Goal: Task Accomplishment & Management: Use online tool/utility

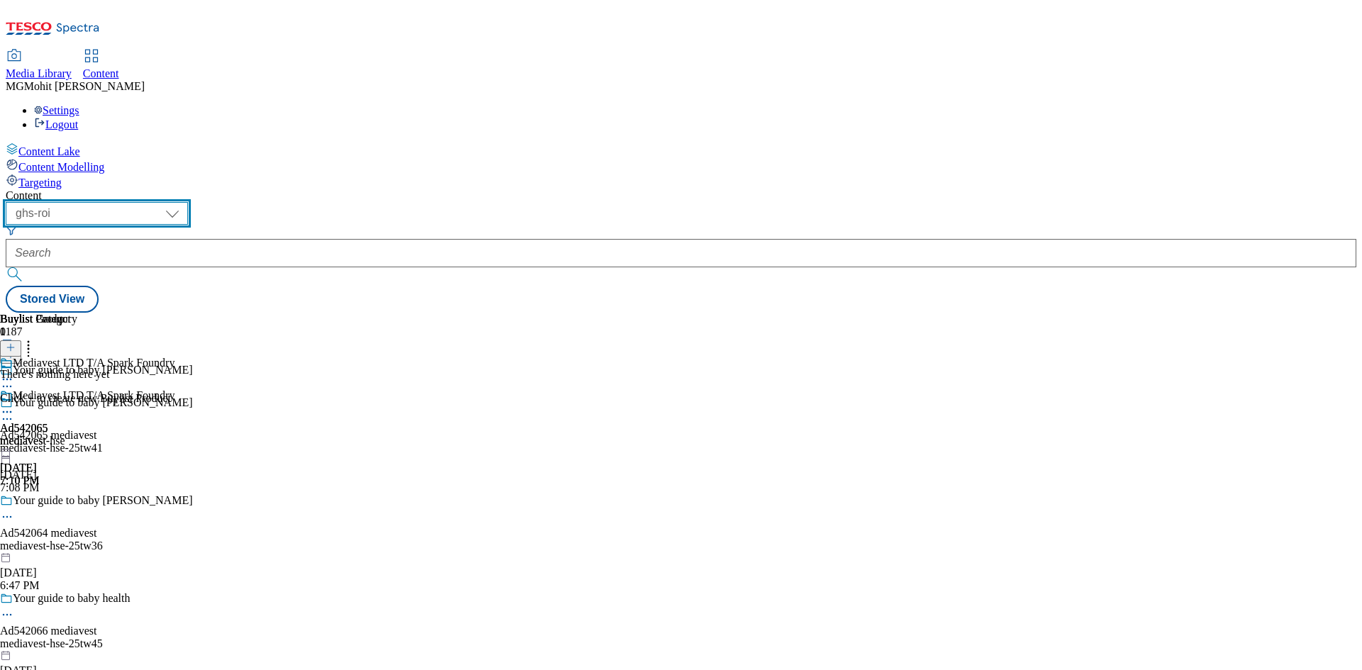
drag, startPoint x: 245, startPoint y: 116, endPoint x: 243, endPoint y: 123, distance: 7.6
click at [188, 202] on select "ghs-roi ghs-[GEOGRAPHIC_DATA]" at bounding box center [97, 213] width 182 height 23
select select "ghs-[GEOGRAPHIC_DATA]"
click at [184, 202] on select "ghs-roi ghs-[GEOGRAPHIC_DATA]" at bounding box center [97, 213] width 182 height 23
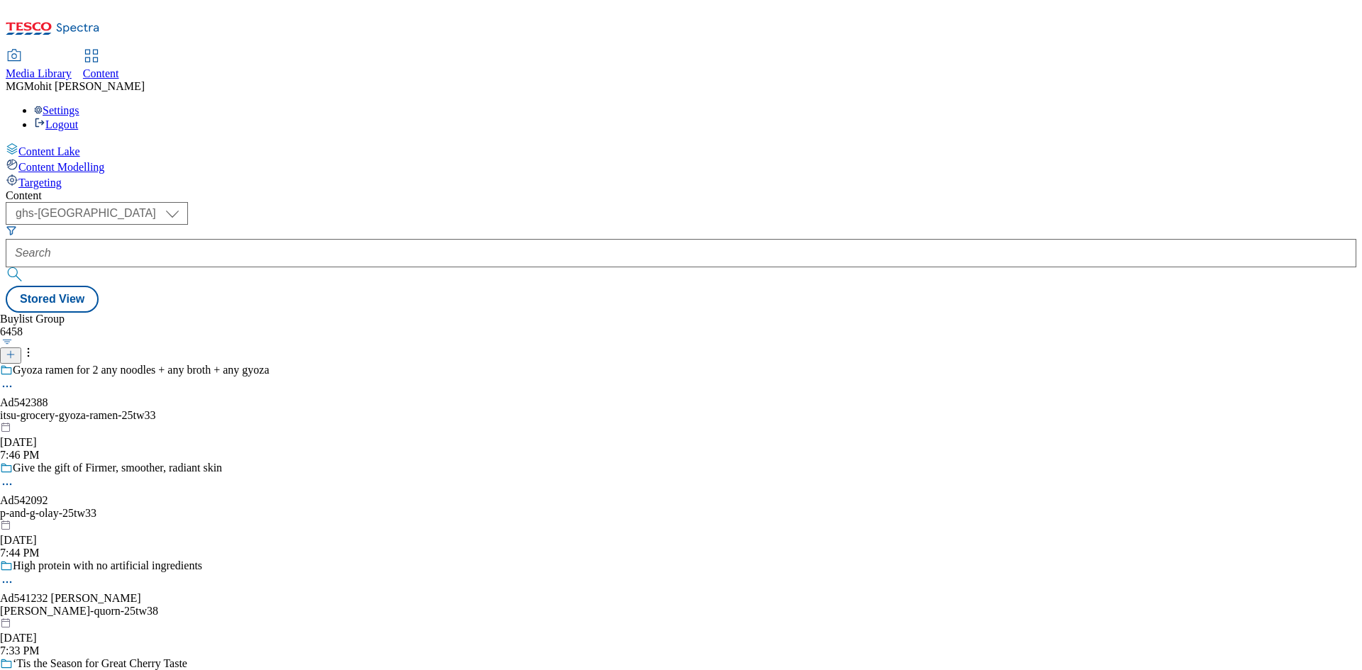
click at [16, 350] on icon at bounding box center [11, 355] width 10 height 10
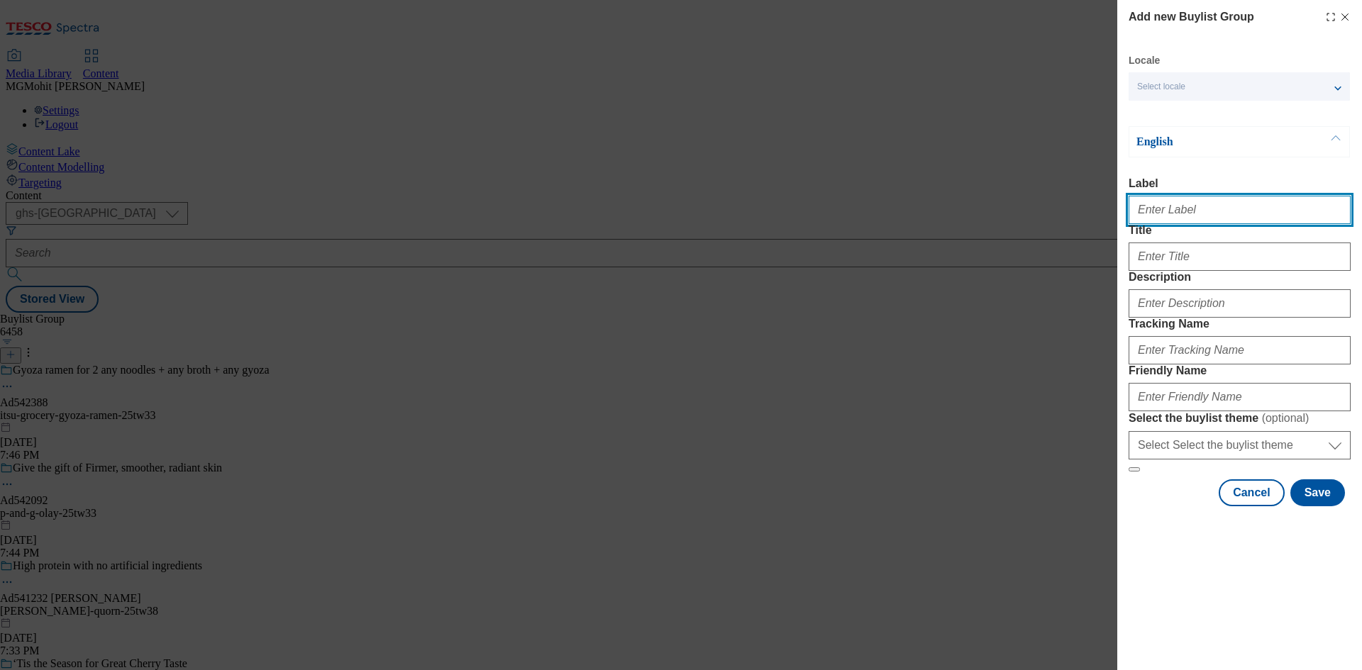
click at [1173, 217] on input "Label" at bounding box center [1240, 210] width 222 height 28
paste input "Ad542494"
type input "Ad542494"
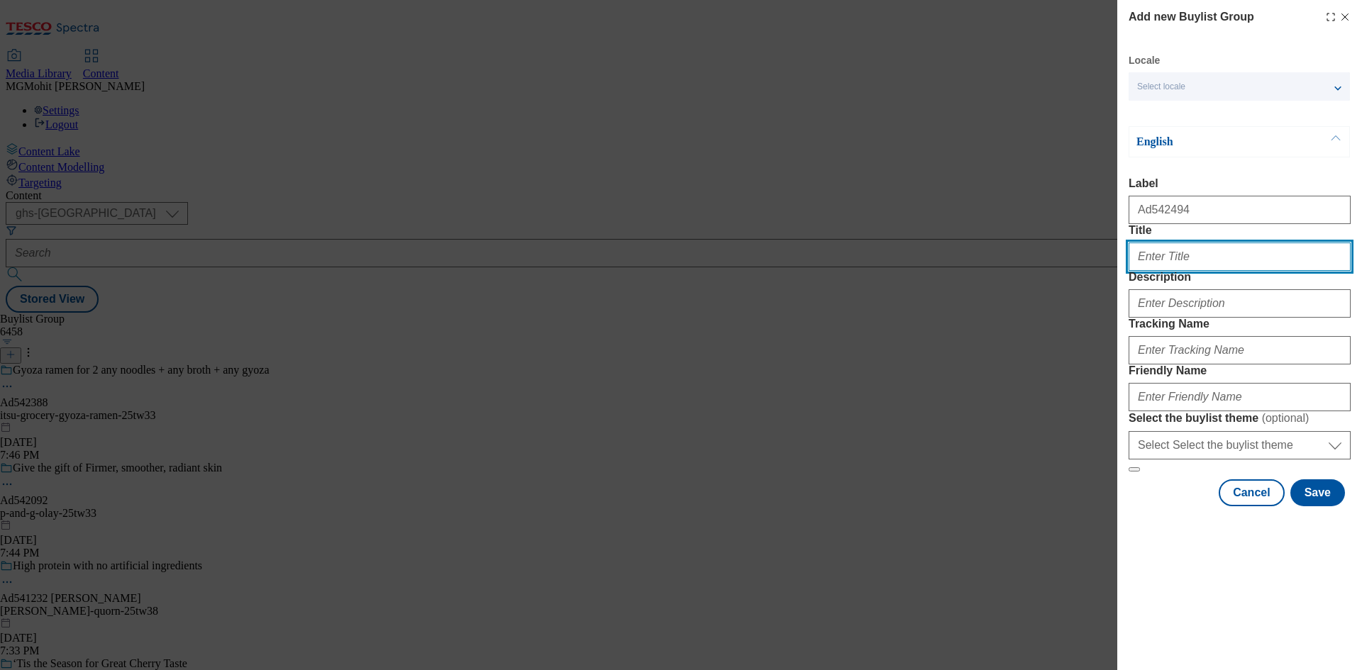
paste input "Deliciously butterynatural ingredients"
click at [1213, 271] on input "Deliciously butterynatural ingredients" at bounding box center [1240, 257] width 222 height 28
type input "Deliciously buttery natural ingredients"
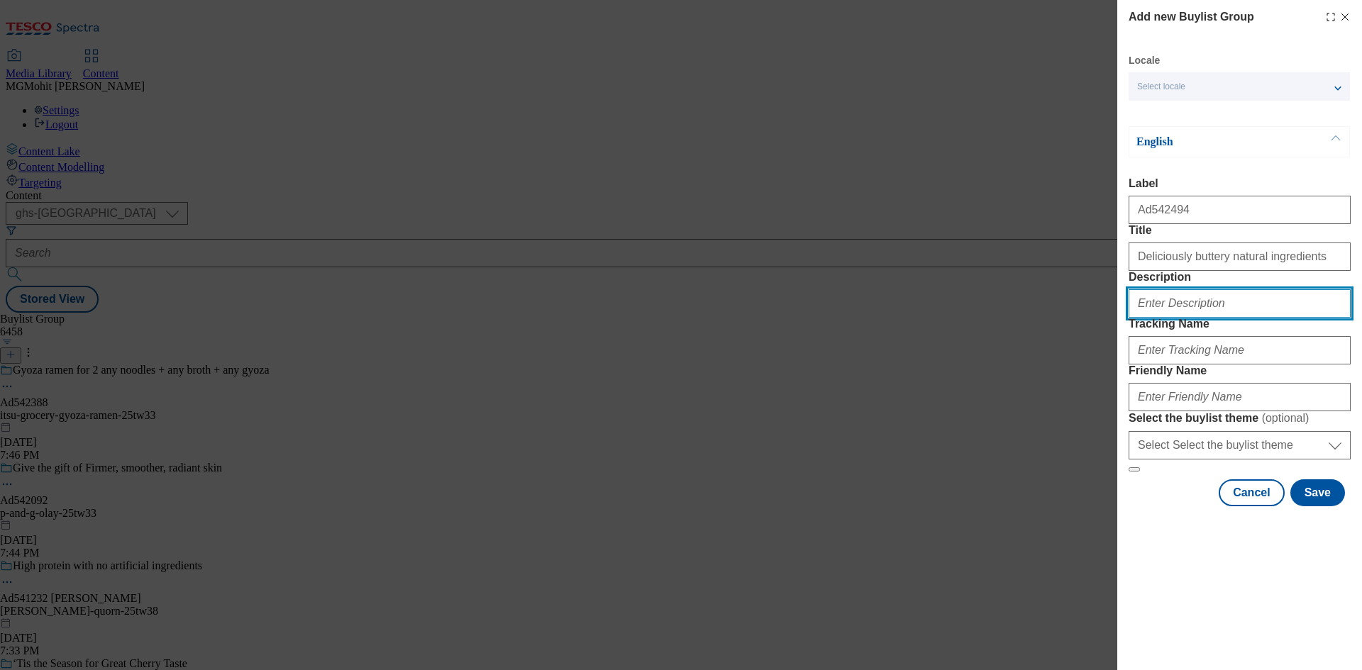
click at [1195, 318] on input "Description" at bounding box center [1240, 303] width 222 height 28
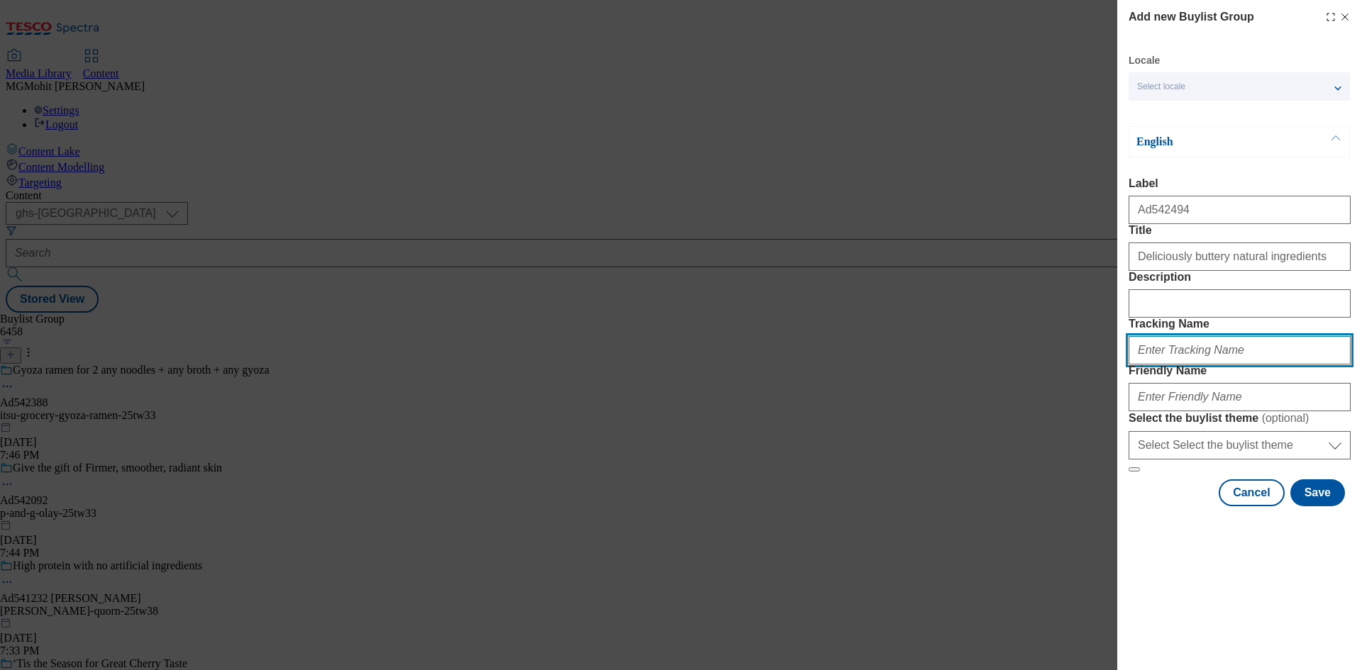
paste input "DH_AD542494"
paste input "[PERSON_NAME]-25tw34"
type input "DH_AD542494"
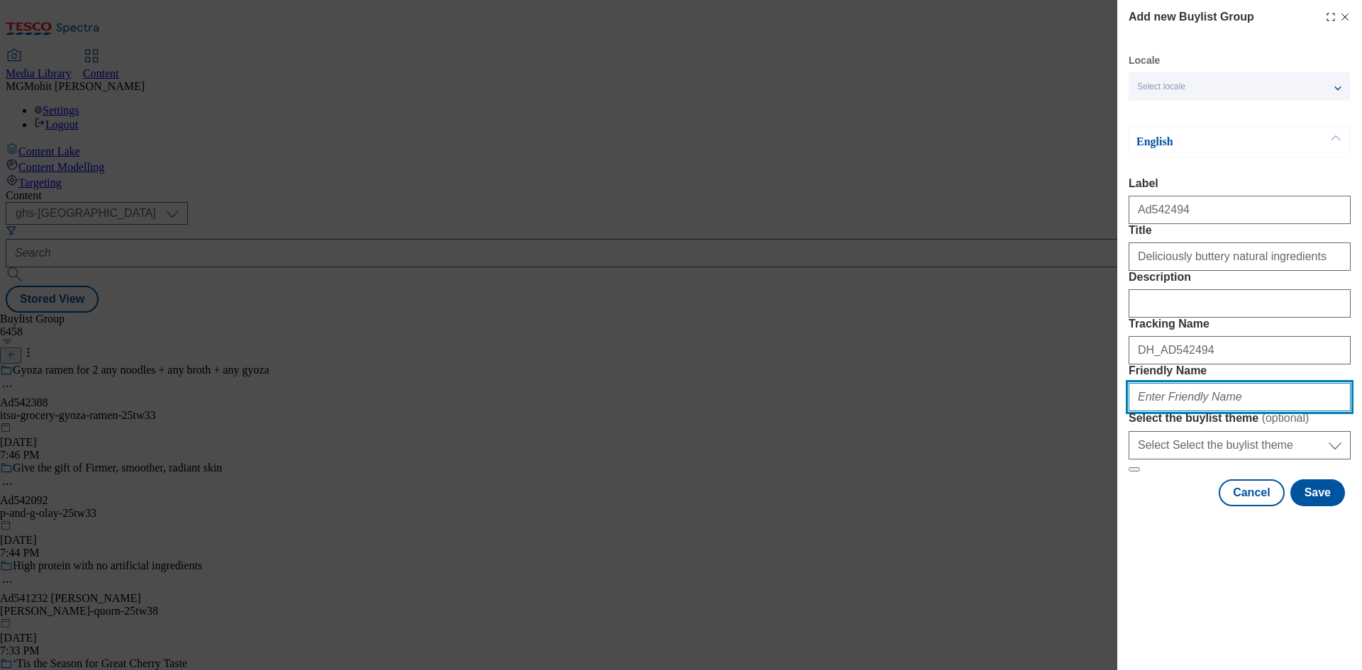
click at [1189, 411] on input "Friendly Name" at bounding box center [1240, 397] width 222 height 28
paste input "[PERSON_NAME]-25tw34"
type input "[PERSON_NAME]-25tw34"
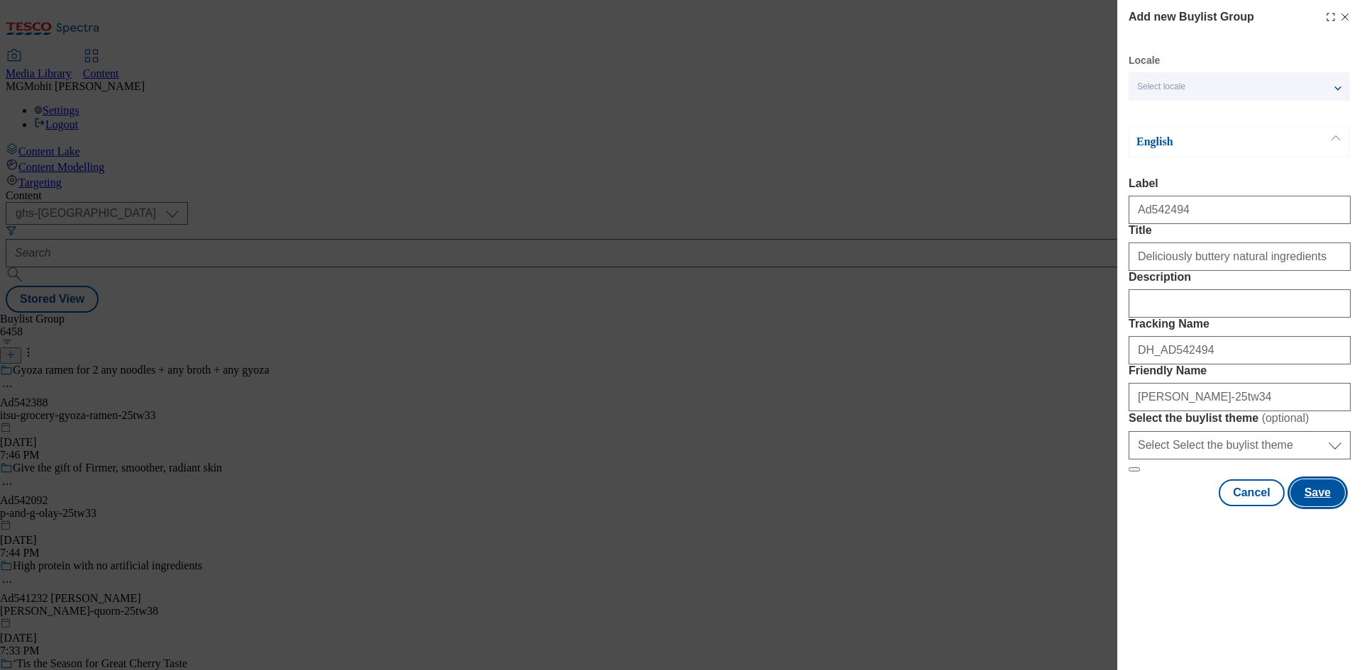
click at [1315, 507] on button "Save" at bounding box center [1318, 493] width 55 height 27
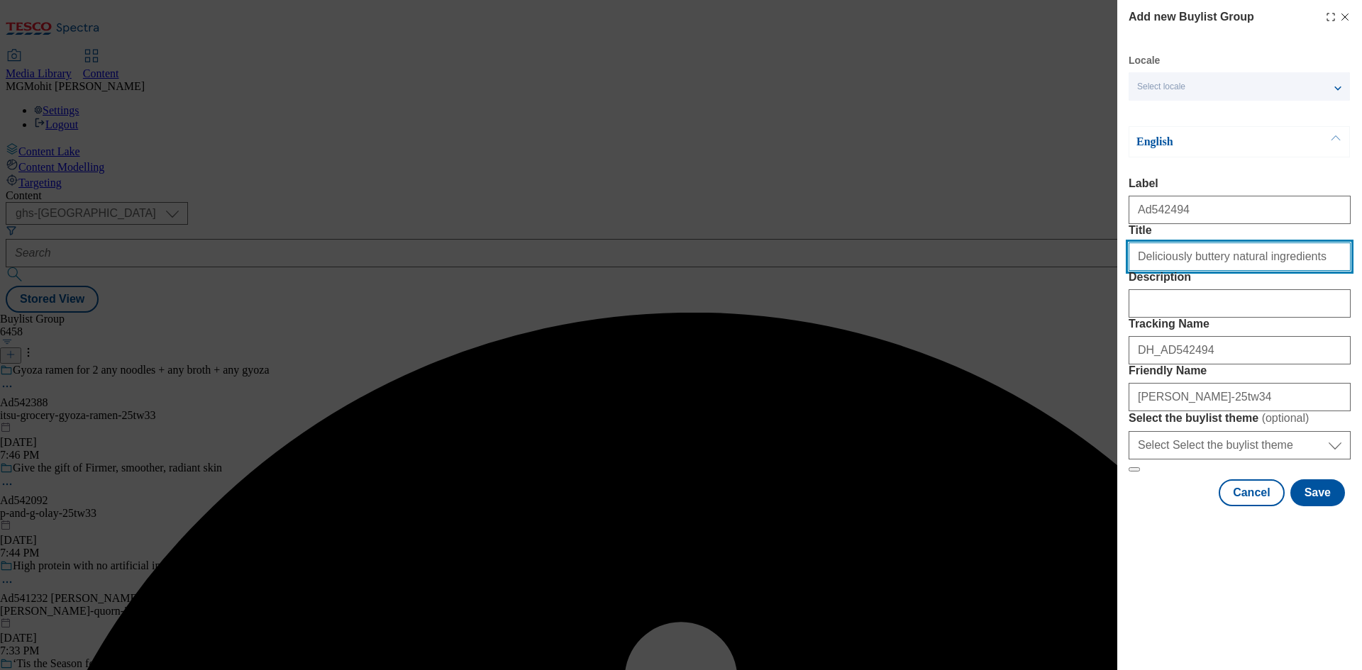
click at [1299, 271] on input "Deliciously buttery natural ingredients" at bounding box center [1240, 257] width 222 height 28
type input "Deliciously buttery natural ingredients"
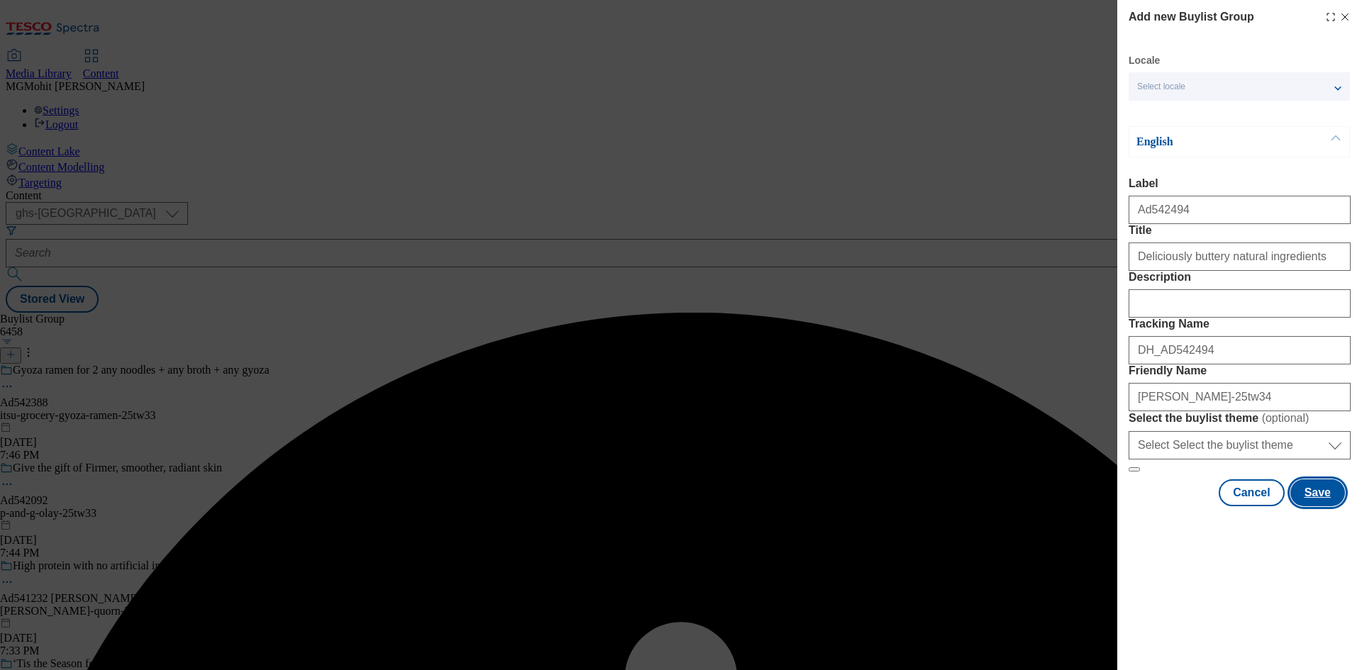
click at [1328, 507] on button "Save" at bounding box center [1318, 493] width 55 height 27
click at [1128, 285] on div "Add new Buylist Group Locale Select locale English Welsh English Label Ad542494…" at bounding box center [1239, 254] width 245 height 509
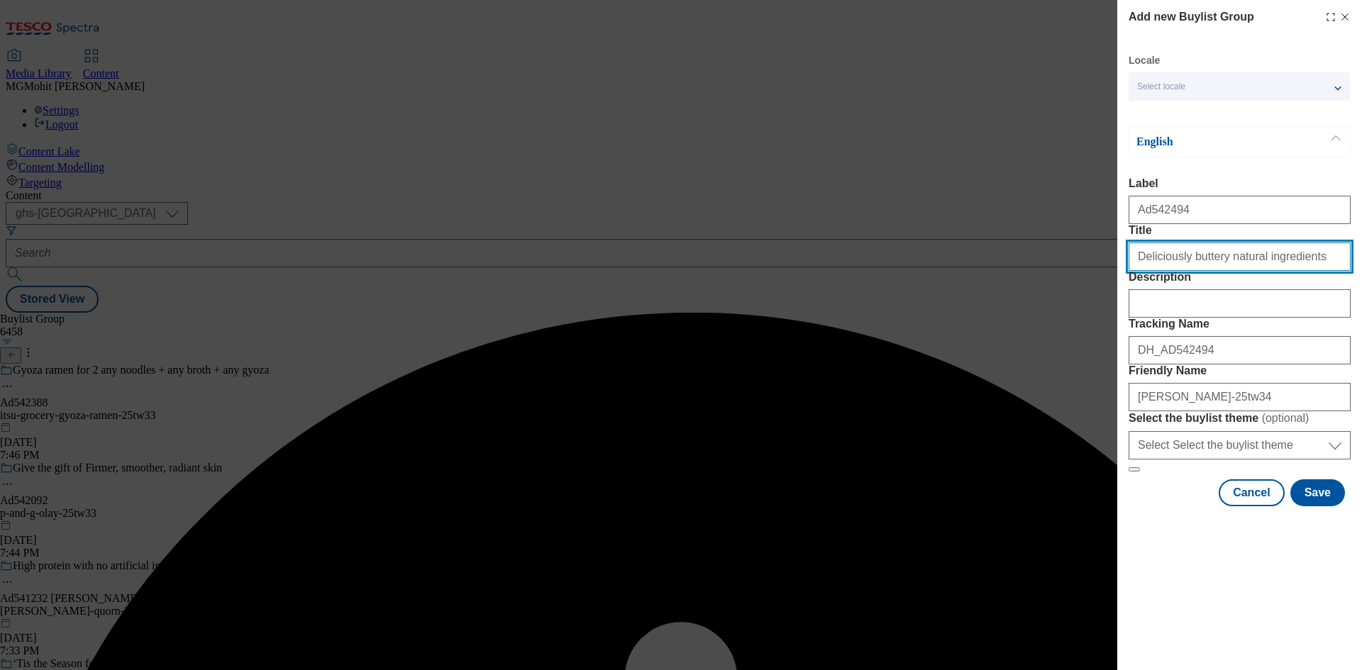
click at [1132, 271] on input "Deliciously buttery natural ingredients" at bounding box center [1240, 257] width 222 height 28
type input "Deliciously buttery natural ingredients"
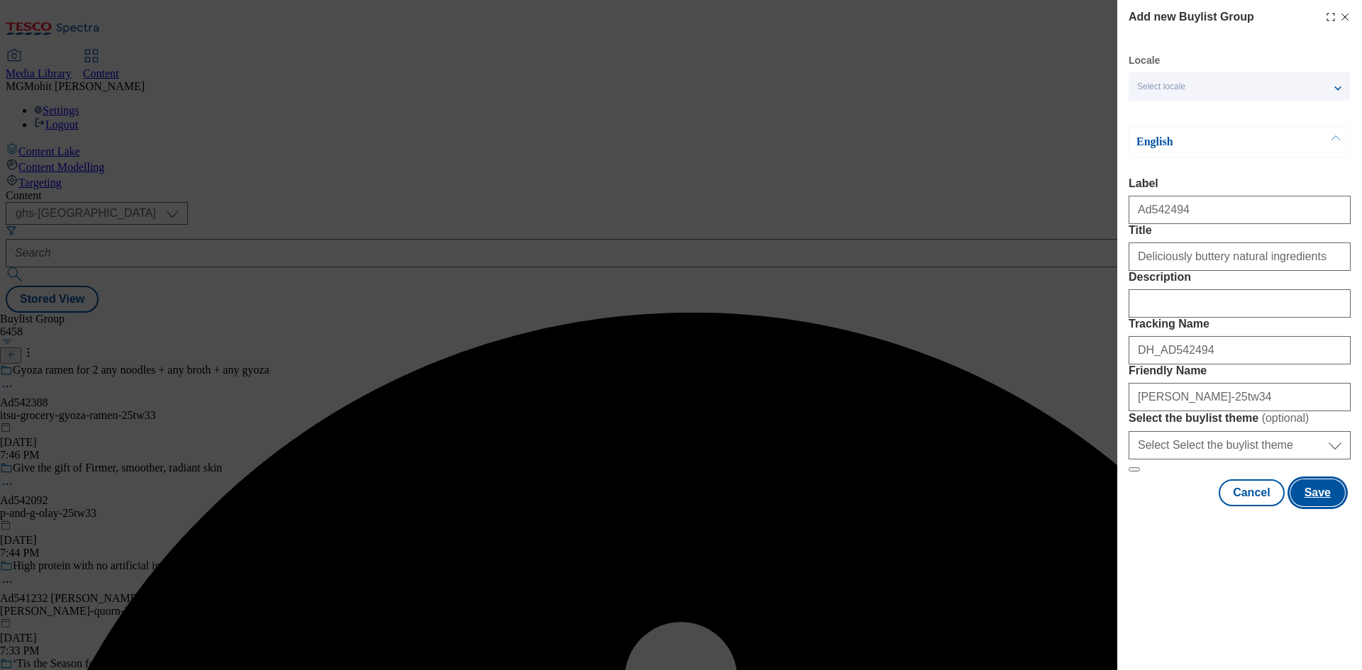
click at [1312, 507] on button "Save" at bounding box center [1318, 493] width 55 height 27
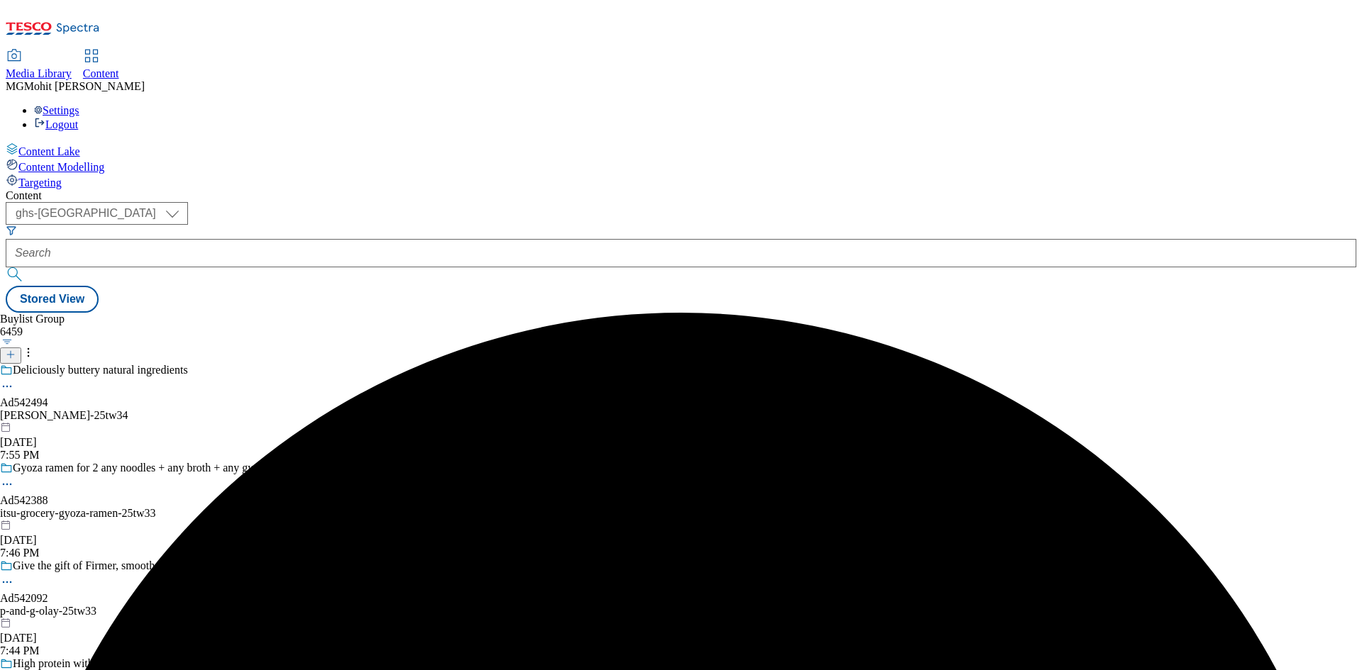
click at [270, 409] on div "[PERSON_NAME]-25tw34" at bounding box center [135, 415] width 270 height 13
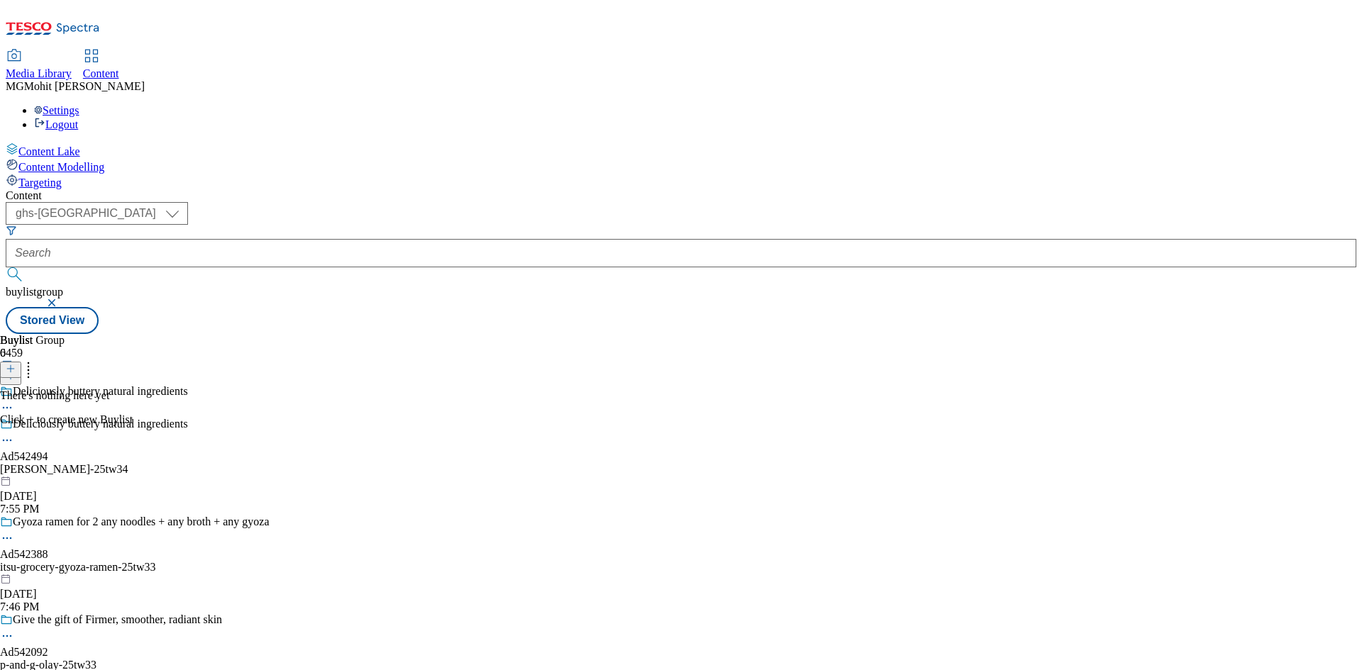
click at [16, 364] on icon at bounding box center [11, 369] width 10 height 10
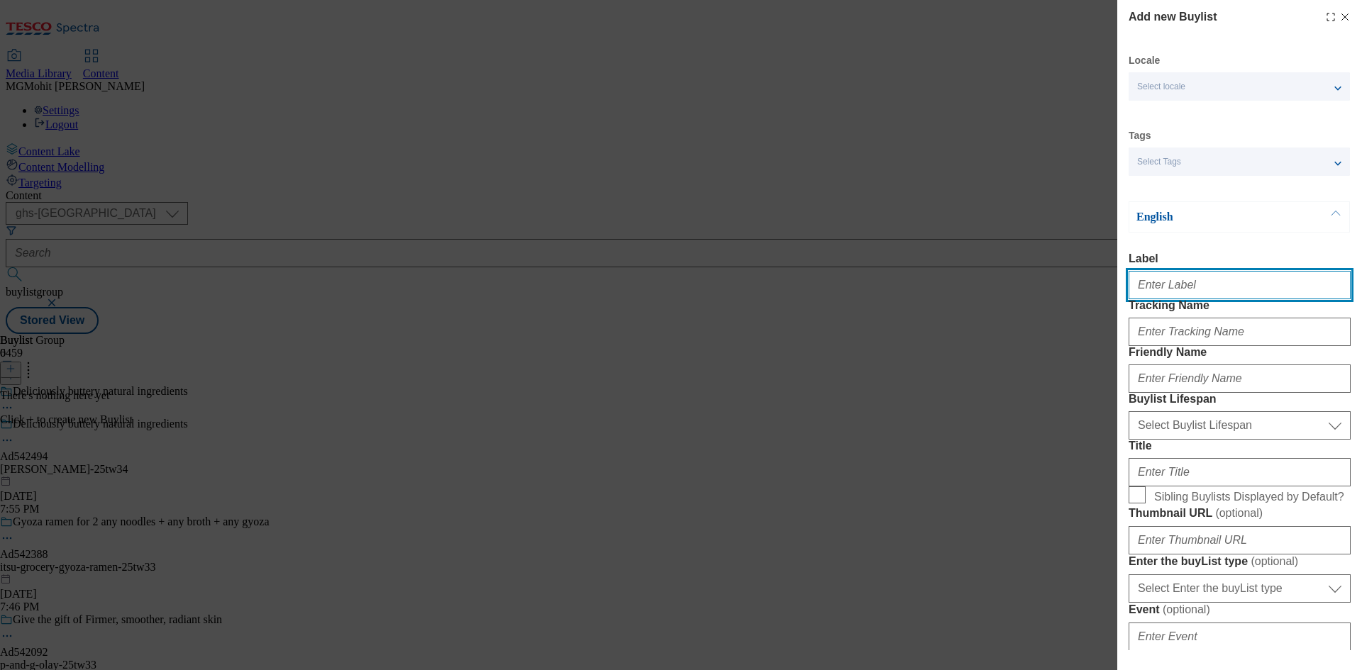
click at [1168, 285] on input "Label" at bounding box center [1240, 285] width 222 height 28
paste input "Ad542494"
type input "Ad542494"
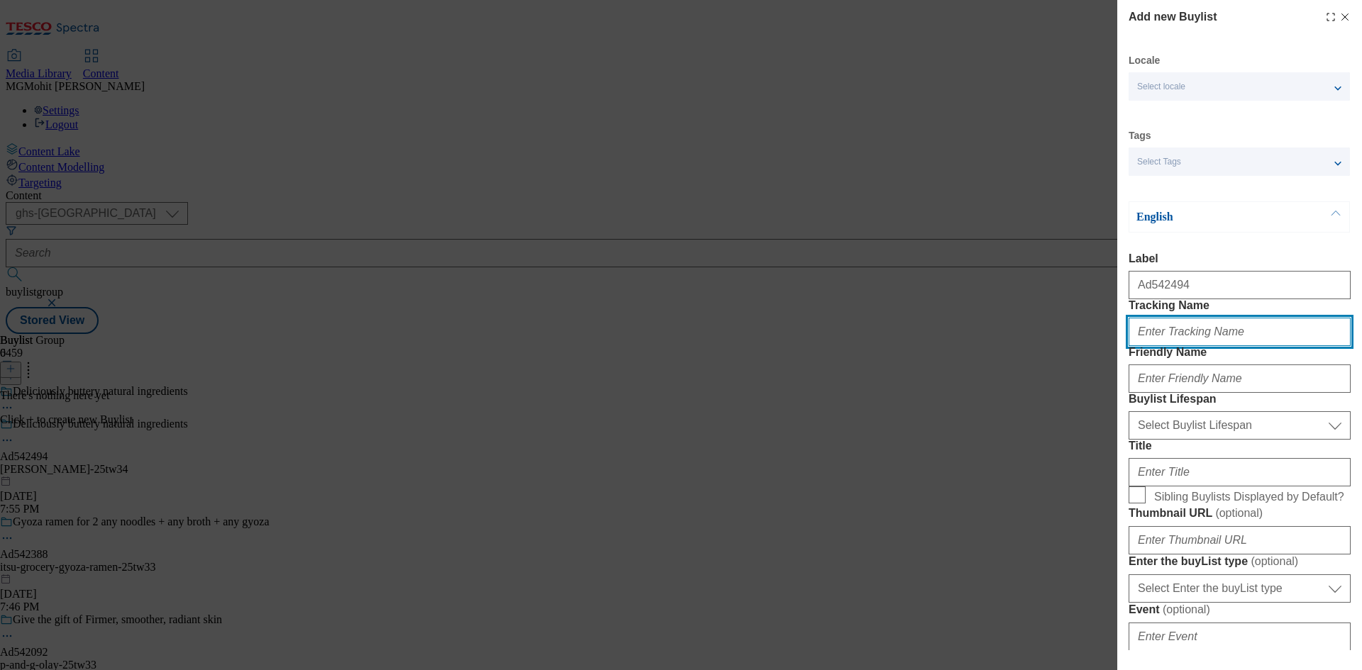
paste input "Ad542494"
type input "Ad542494"
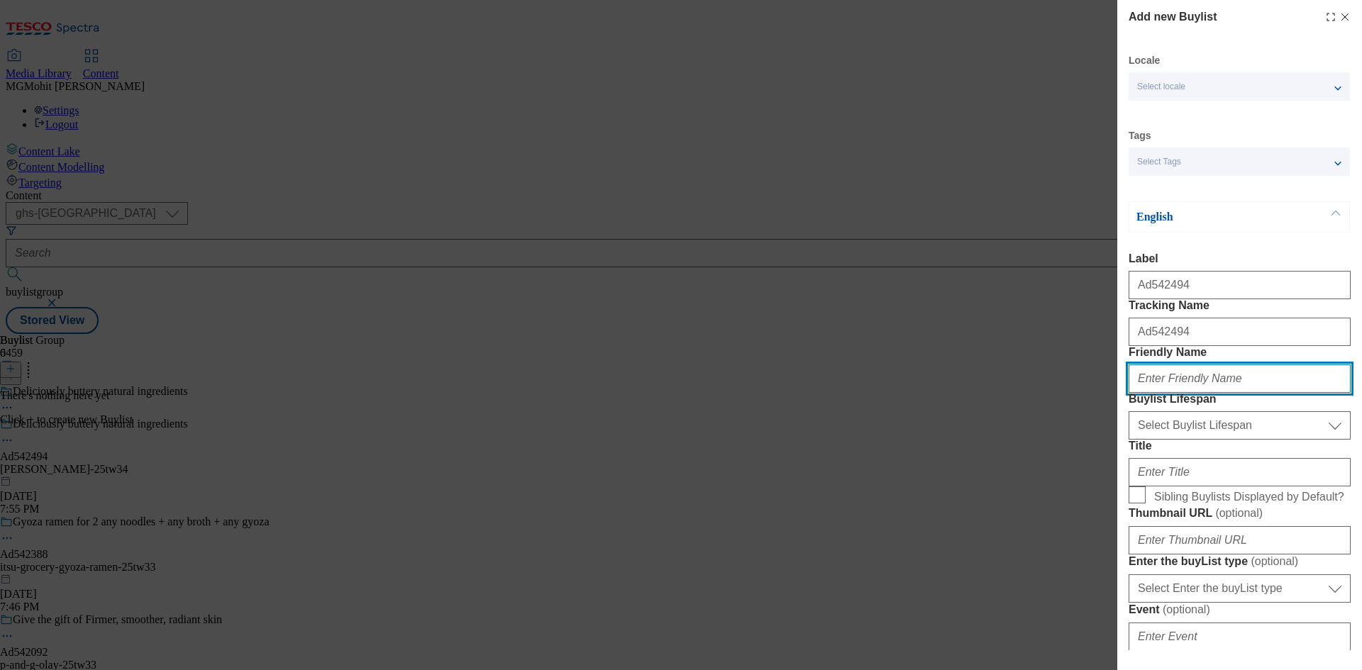
paste input "[PERSON_NAME]-25tw34"
type input "[PERSON_NAME]-25tw34"
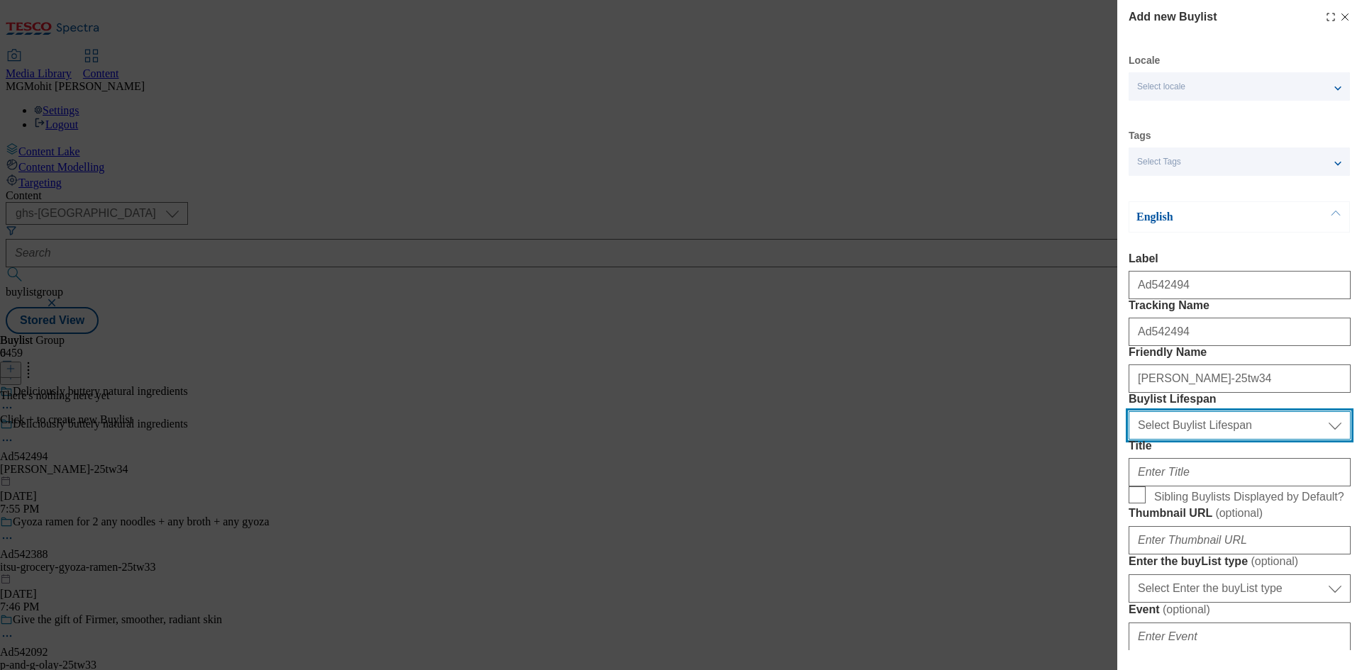
click at [1167, 440] on select "Select Buylist Lifespan evergreen seasonal tactical" at bounding box center [1240, 425] width 222 height 28
select select "tactical"
click at [1129, 440] on select "Select Buylist Lifespan evergreen seasonal tactical" at bounding box center [1240, 425] width 222 height 28
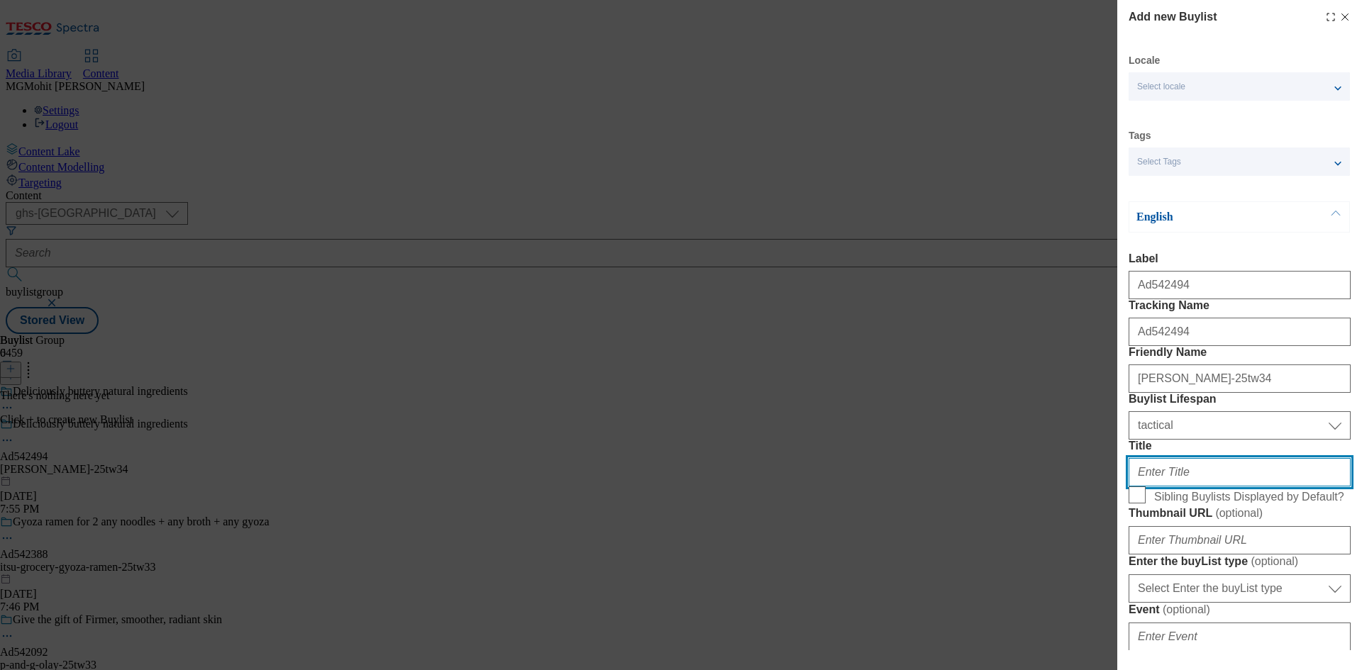
click at [1163, 487] on input "Title" at bounding box center [1240, 472] width 222 height 28
paste input "Palm oil free"
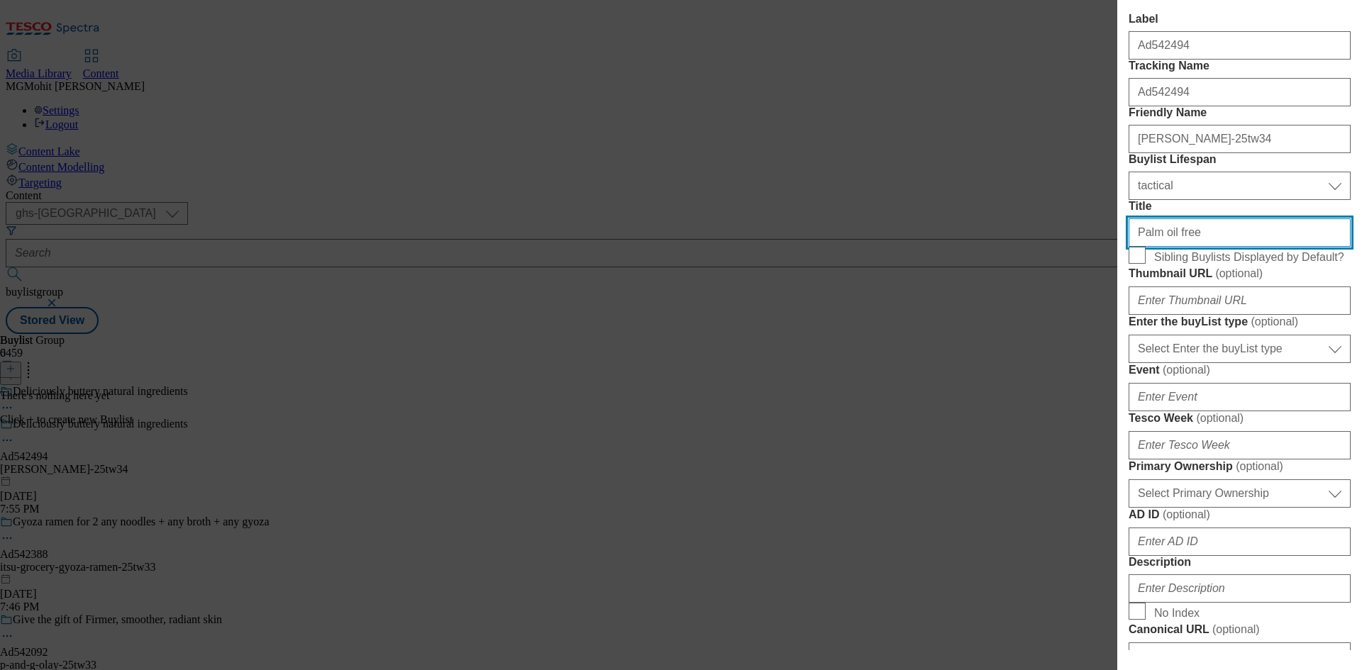
scroll to position [284, 0]
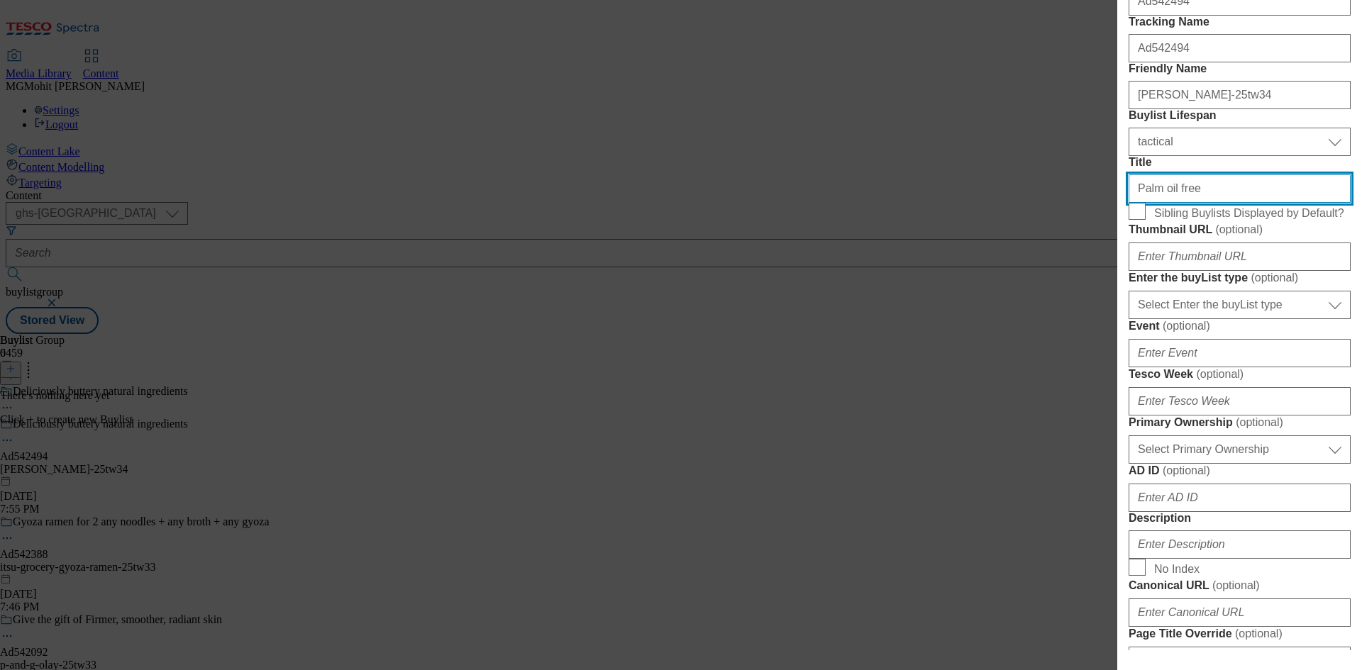
type input "Palm oil free"
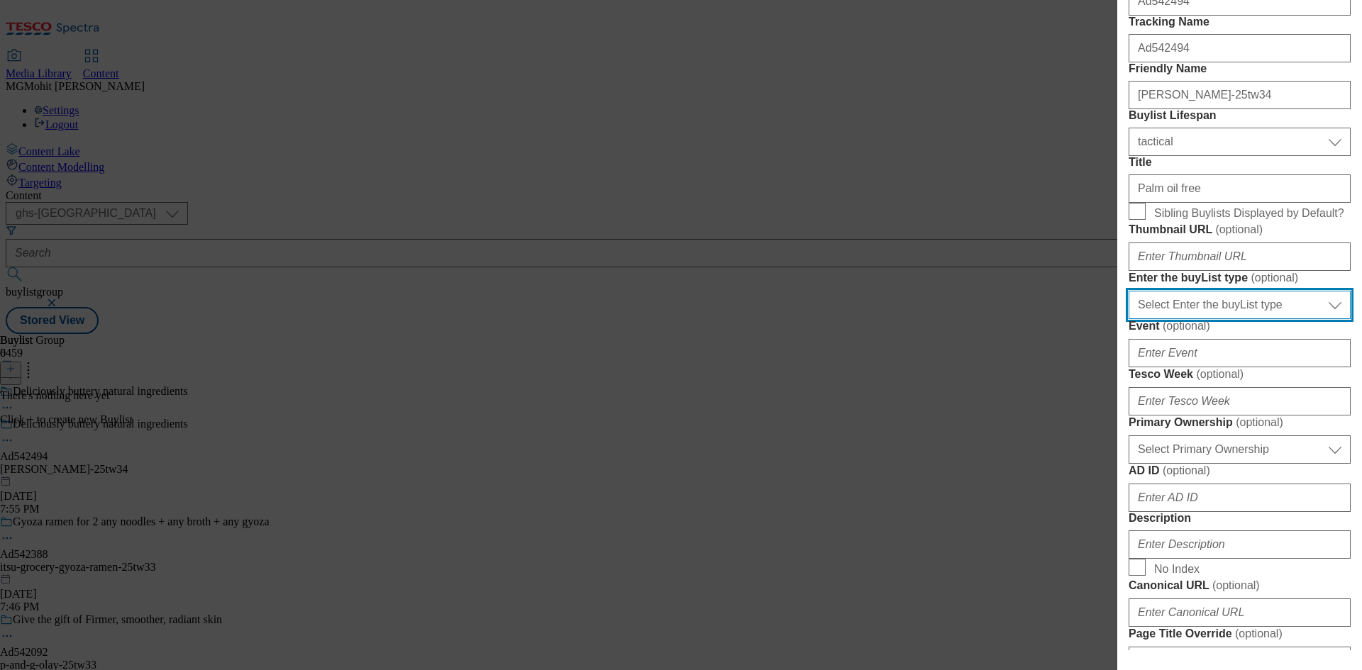
click at [1204, 319] on select "Select Enter the buyList type event supplier funded long term >4 weeks supplier…" at bounding box center [1240, 305] width 222 height 28
select select "supplier funded short term 1-3 weeks"
click at [1129, 319] on select "Select Enter the buyList type event supplier funded long term >4 weeks supplier…" at bounding box center [1240, 305] width 222 height 28
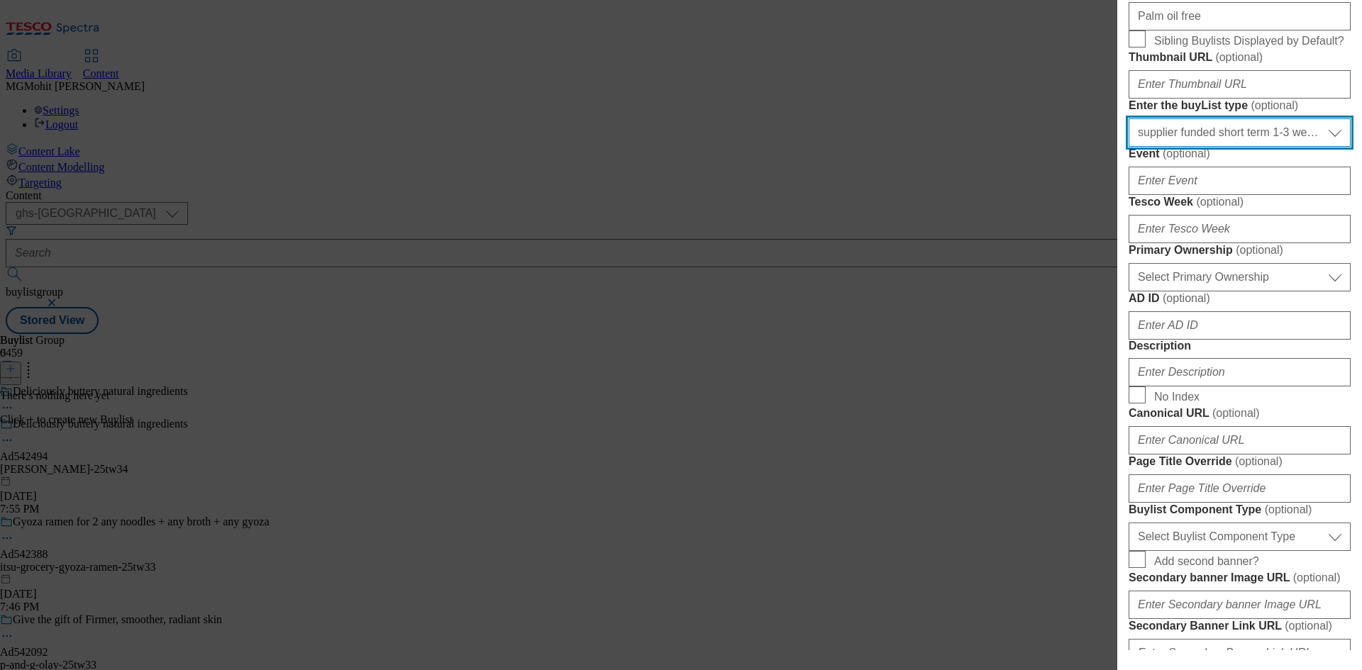
scroll to position [497, 0]
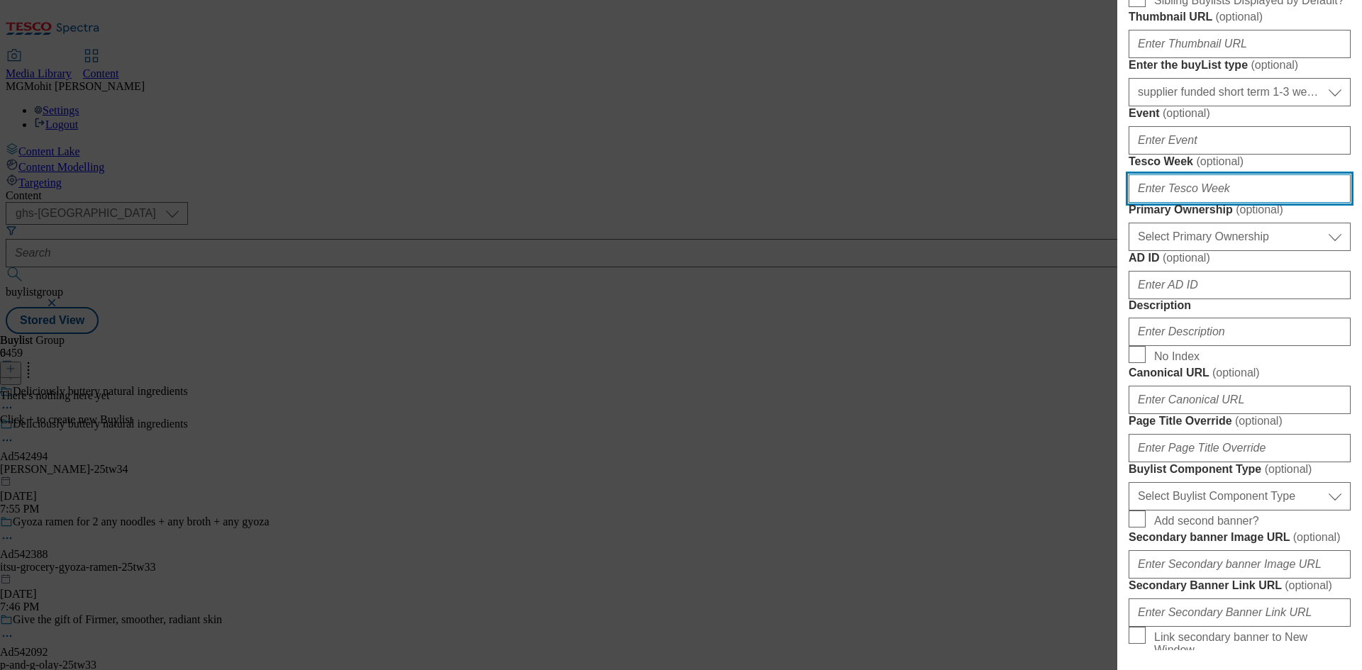
click at [1155, 203] on input "Tesco Week ( optional )" at bounding box center [1240, 189] width 222 height 28
type input "34"
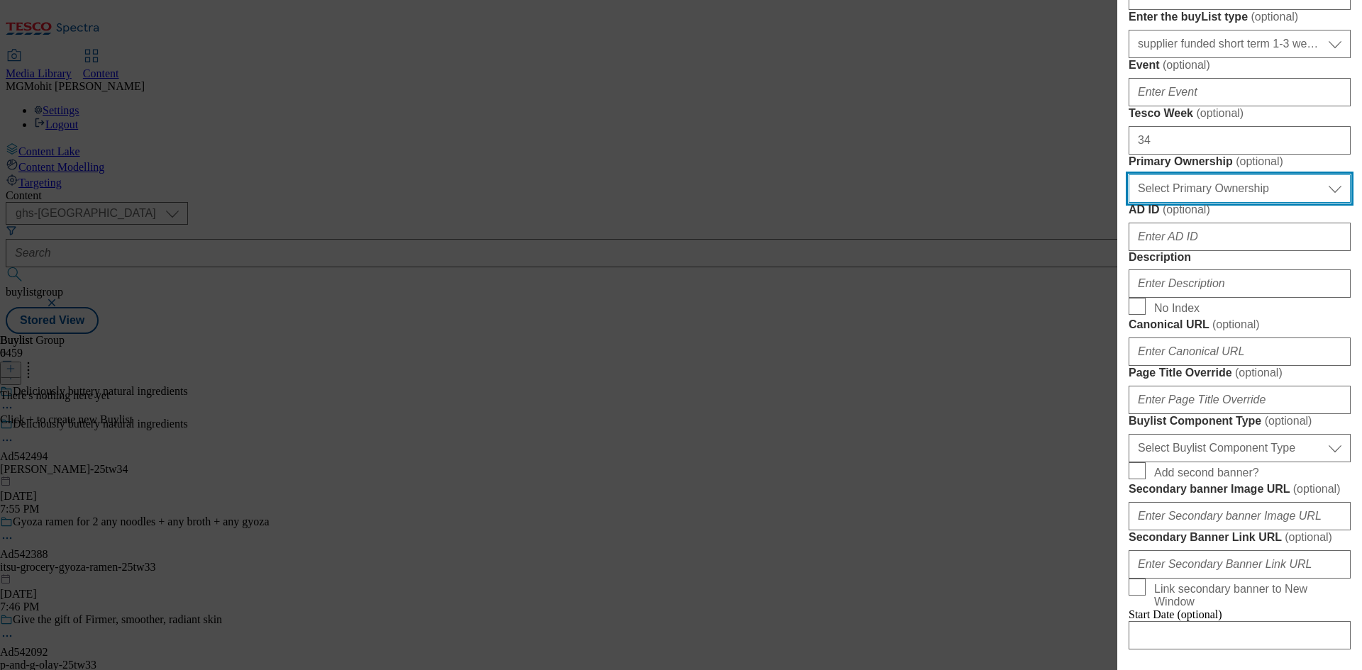
scroll to position [568, 0]
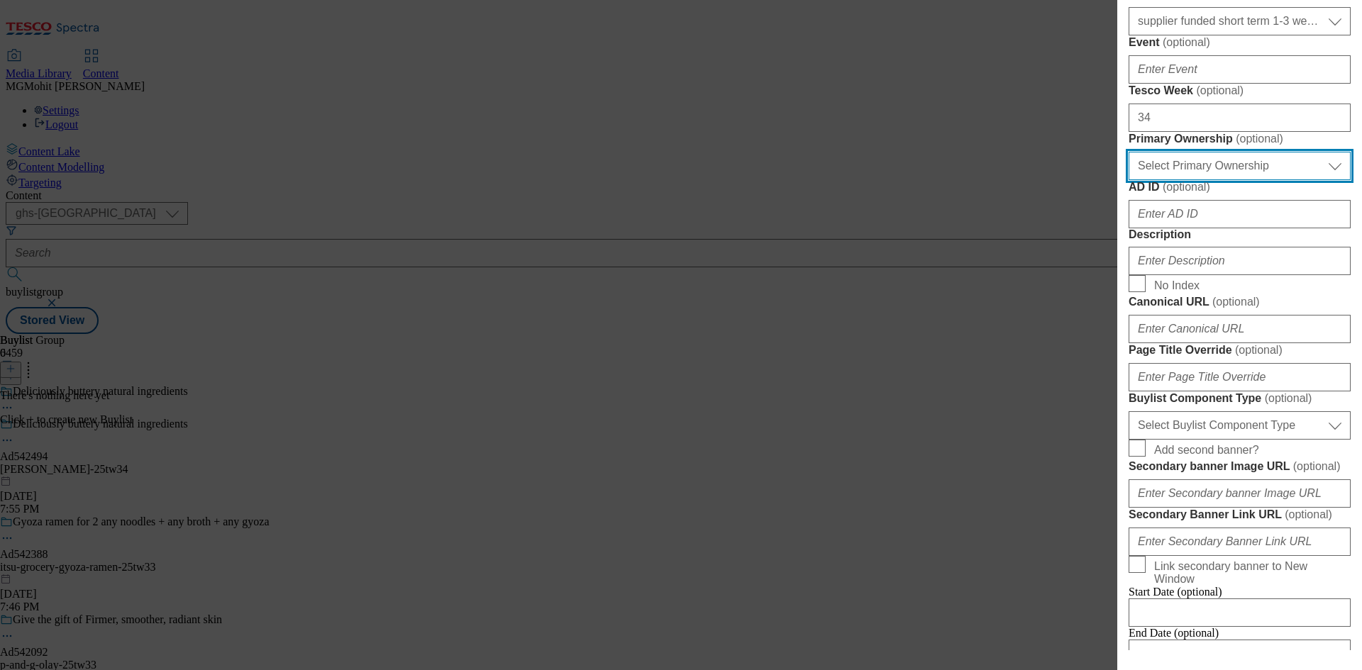
click at [1173, 180] on select "Select Primary Ownership [PERSON_NAME]" at bounding box center [1240, 166] width 222 height 28
select select "dunnhumby"
click at [1129, 180] on select "Select Primary Ownership [PERSON_NAME]" at bounding box center [1240, 166] width 222 height 28
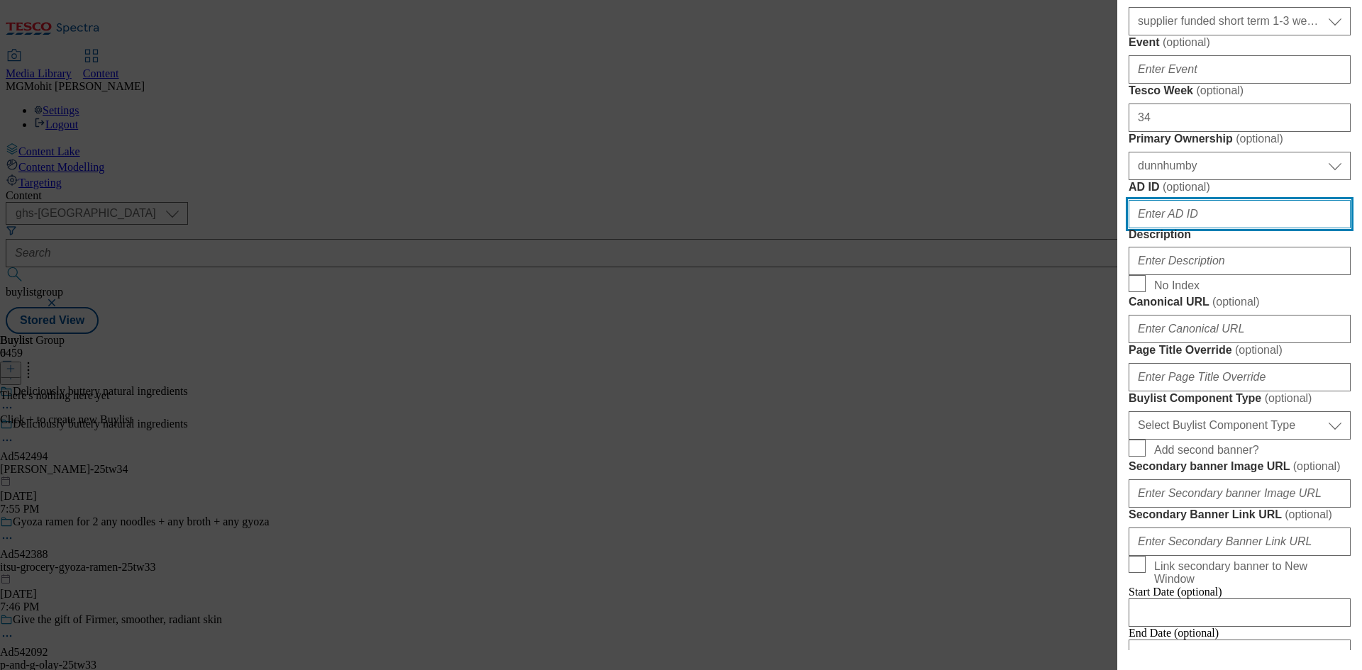
click at [1168, 228] on input "AD ID ( optional )" at bounding box center [1240, 214] width 222 height 28
paste input "542494"
type input "542494"
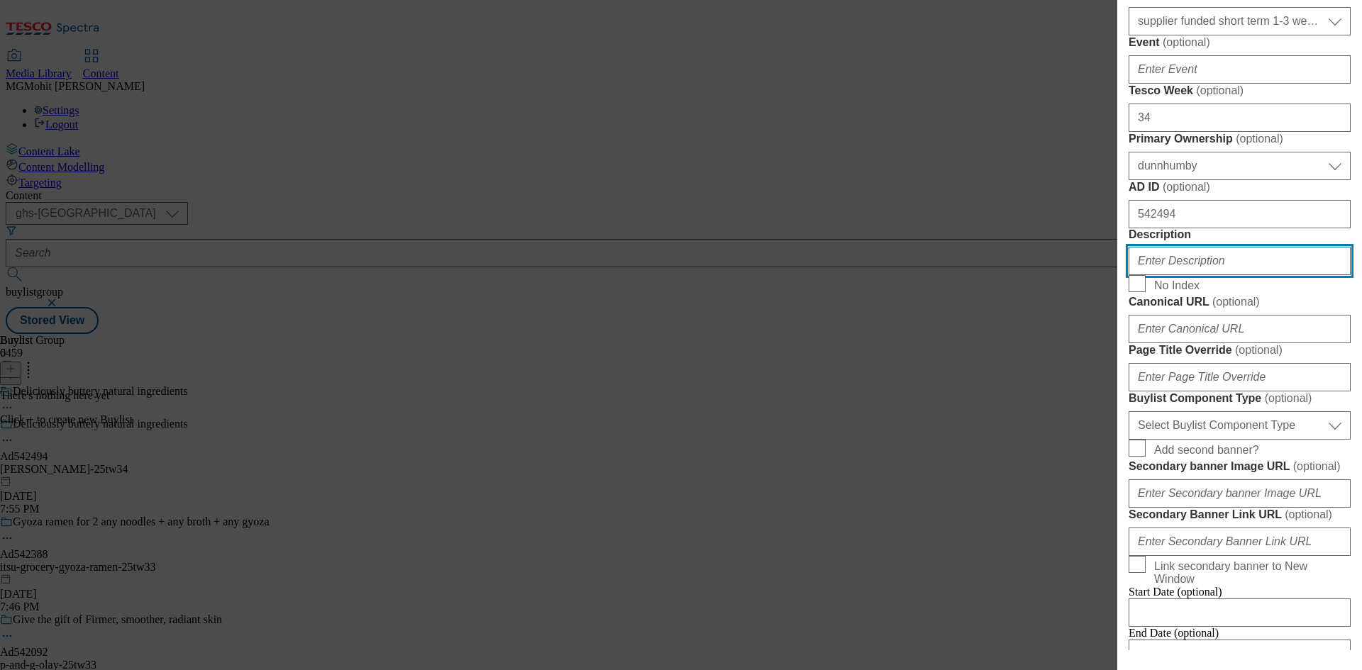
click at [1181, 275] on input "Description" at bounding box center [1240, 261] width 222 height 28
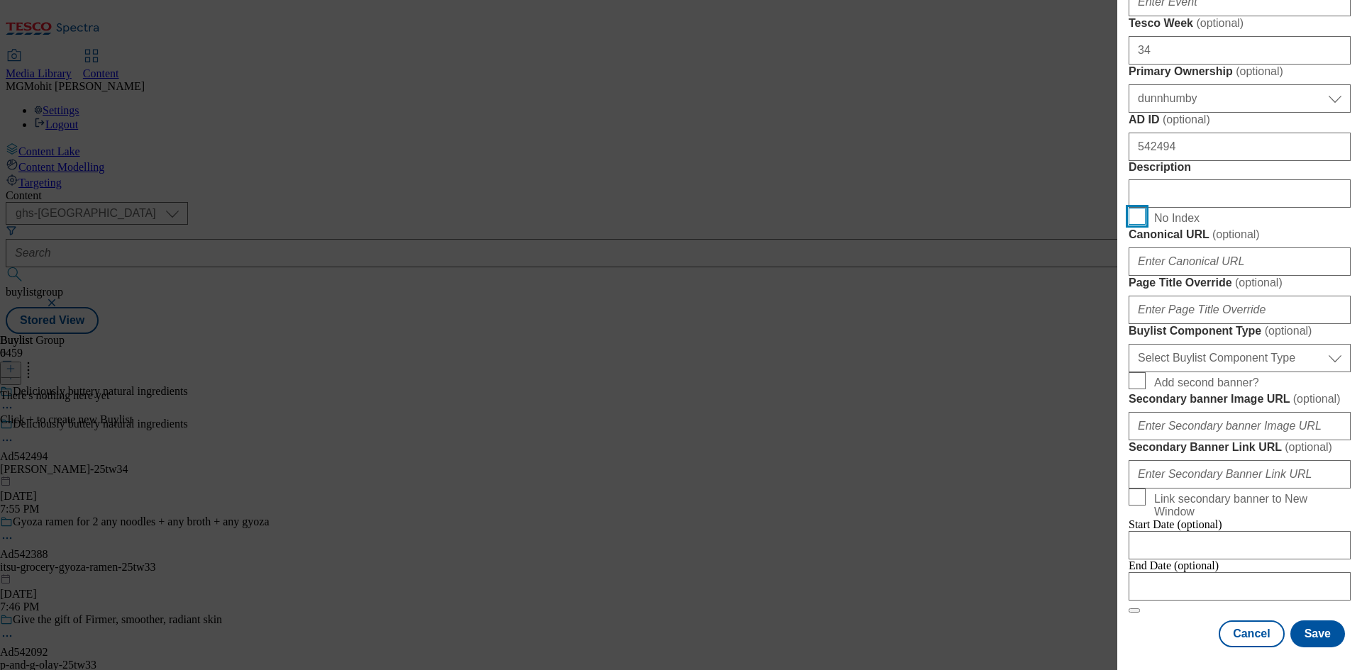
scroll to position [922, 0]
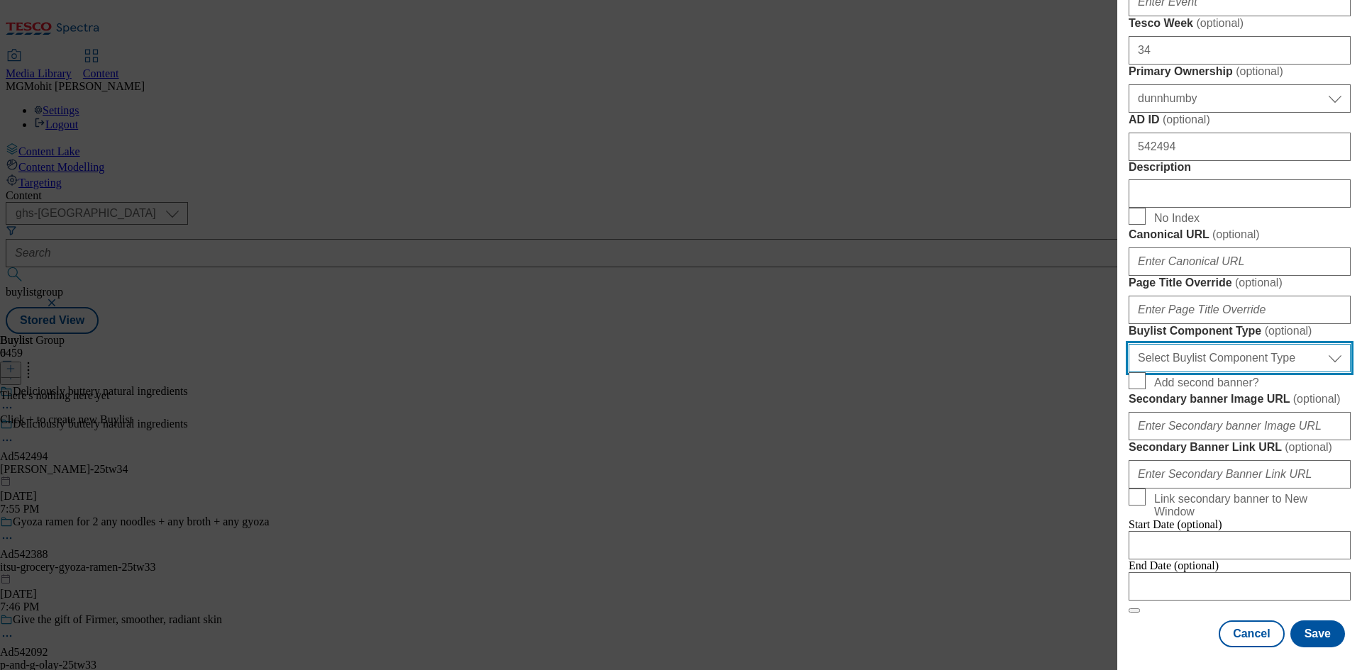
drag, startPoint x: 1187, startPoint y: 431, endPoint x: 1179, endPoint y: 454, distance: 24.0
click at [1187, 372] on select "Select Buylist Component Type Banner Competition Header Meal" at bounding box center [1240, 358] width 222 height 28
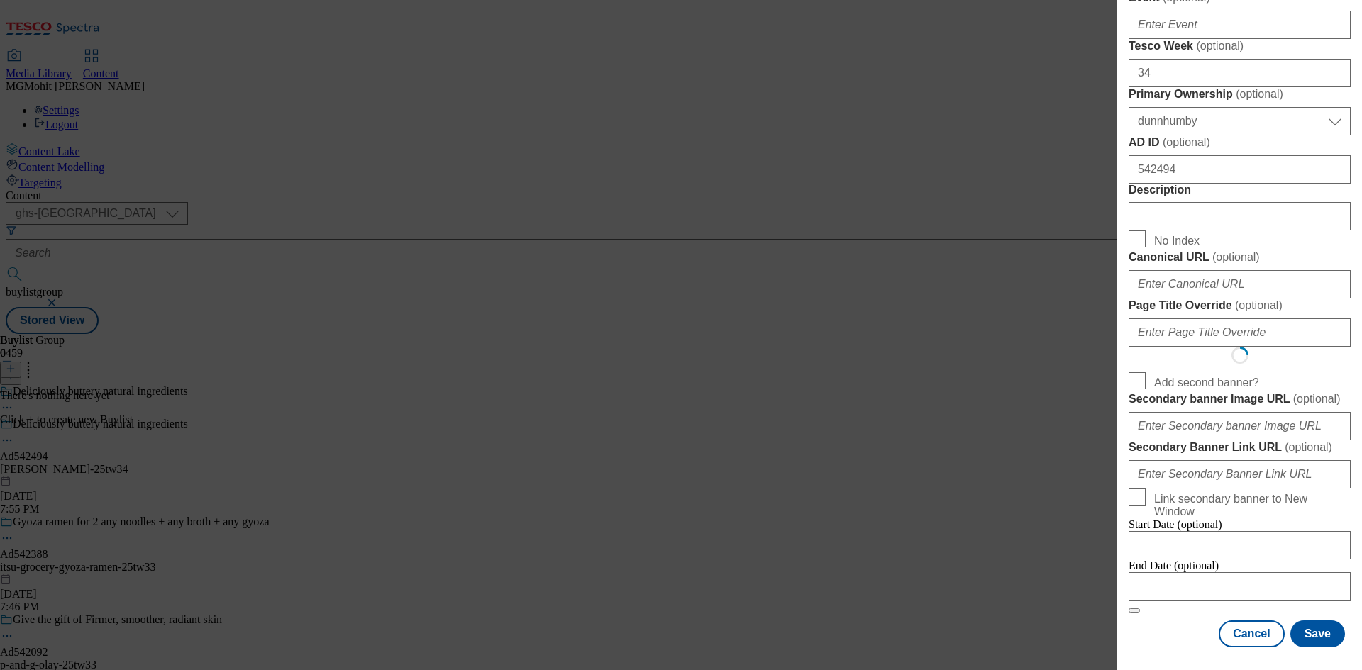
scroll to position [1, 0]
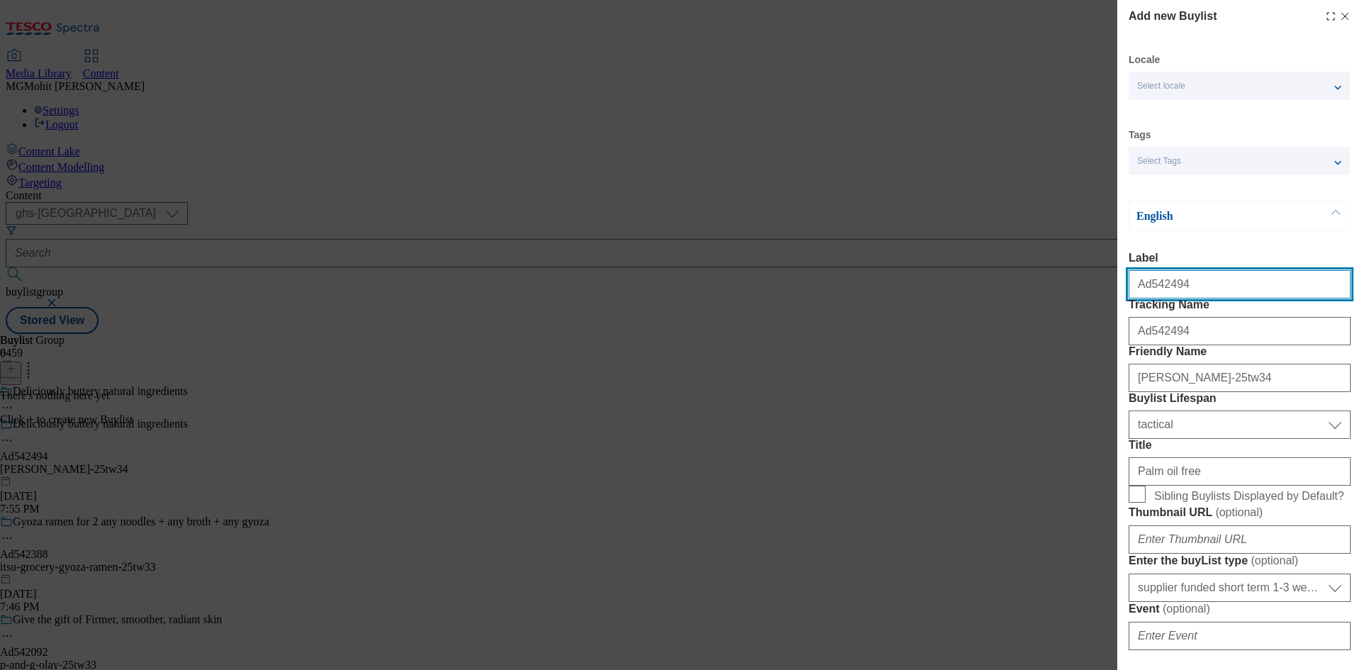
select select "Banner"
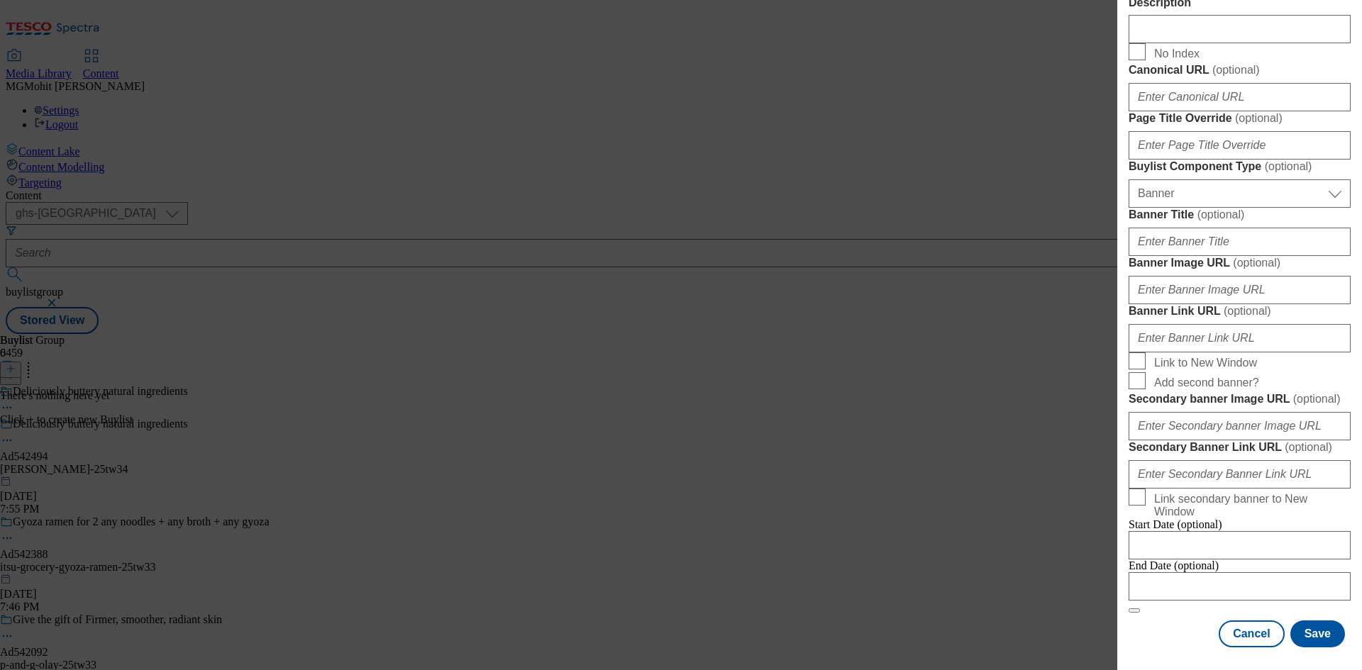
scroll to position [1406, 0]
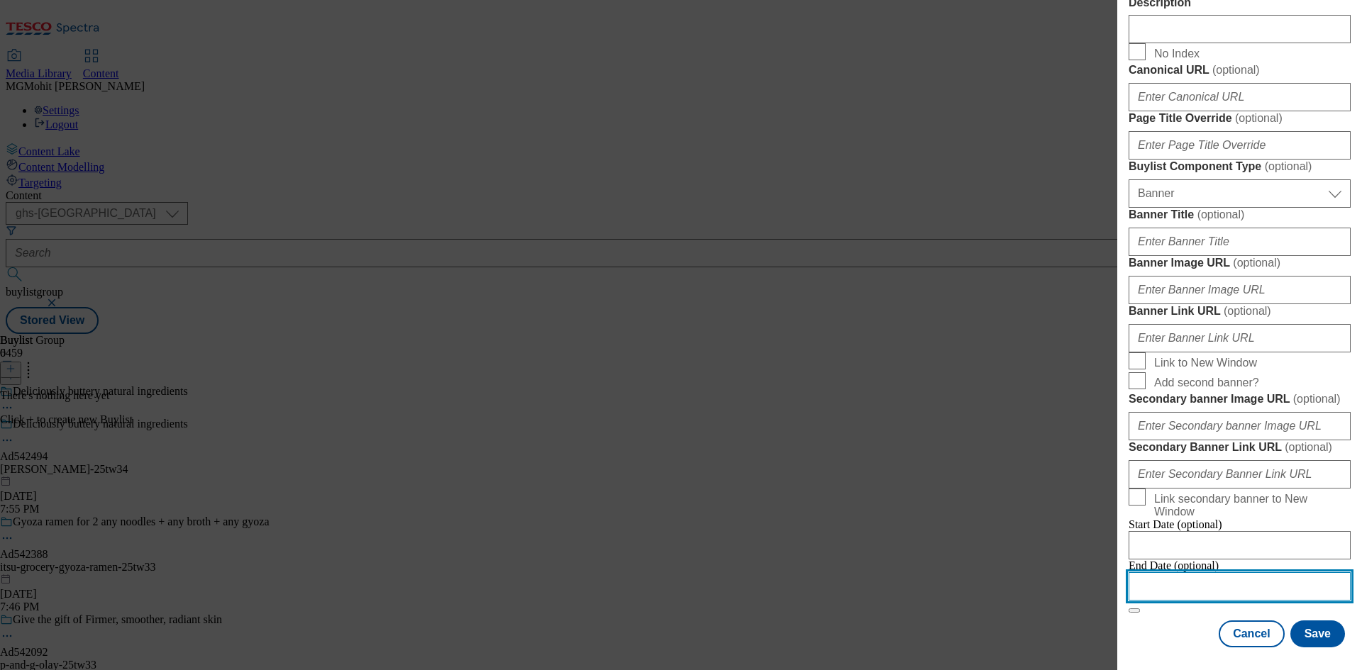
click at [1203, 581] on input "Modal" at bounding box center [1240, 587] width 222 height 28
select select "2025"
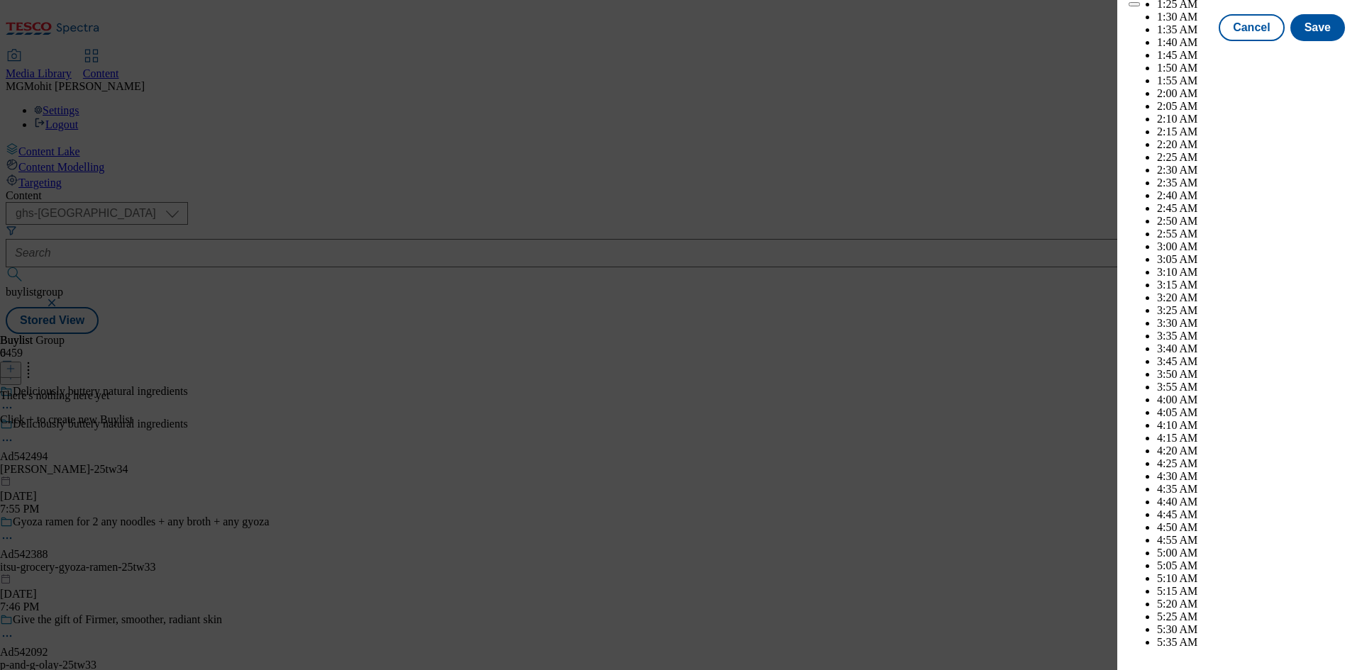
scroll to position [6267, 0]
select select "December"
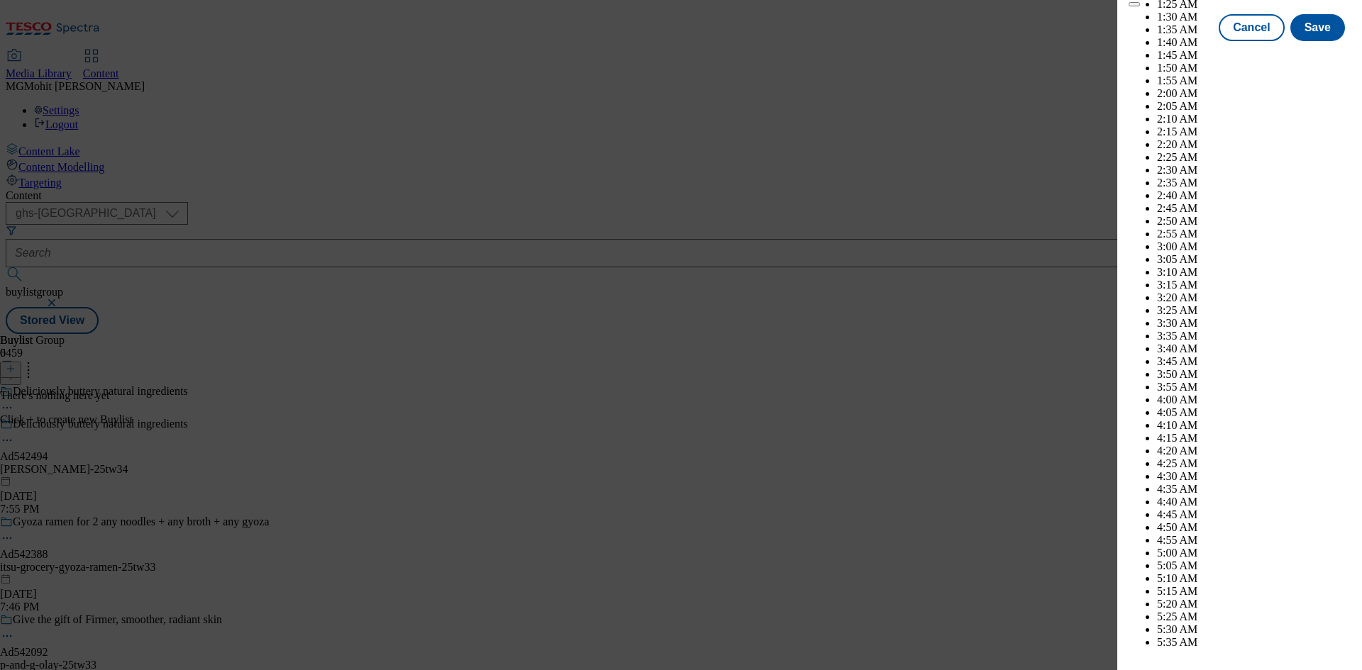
select select "2026"
select select "January"
click at [1297, 54] on button "Save" at bounding box center [1318, 40] width 55 height 27
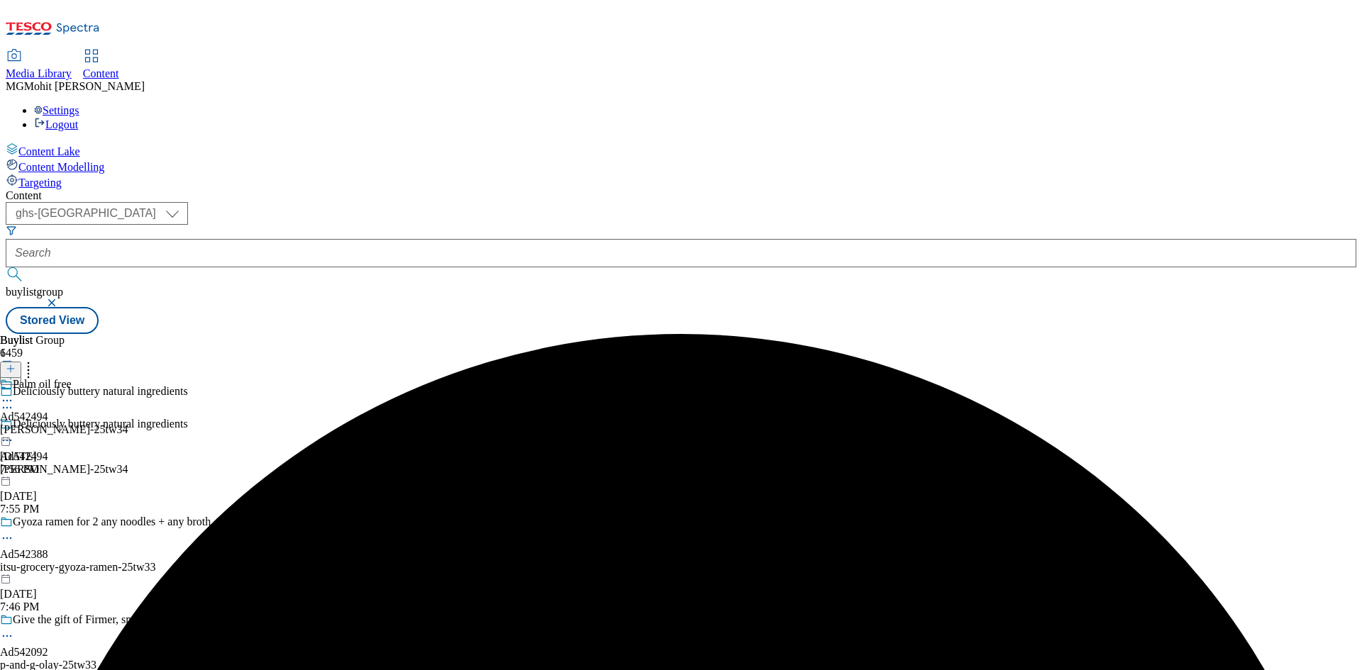
click at [128, 424] on div "[PERSON_NAME]-25tw34" at bounding box center [64, 430] width 128 height 13
click at [16, 364] on icon at bounding box center [11, 369] width 10 height 10
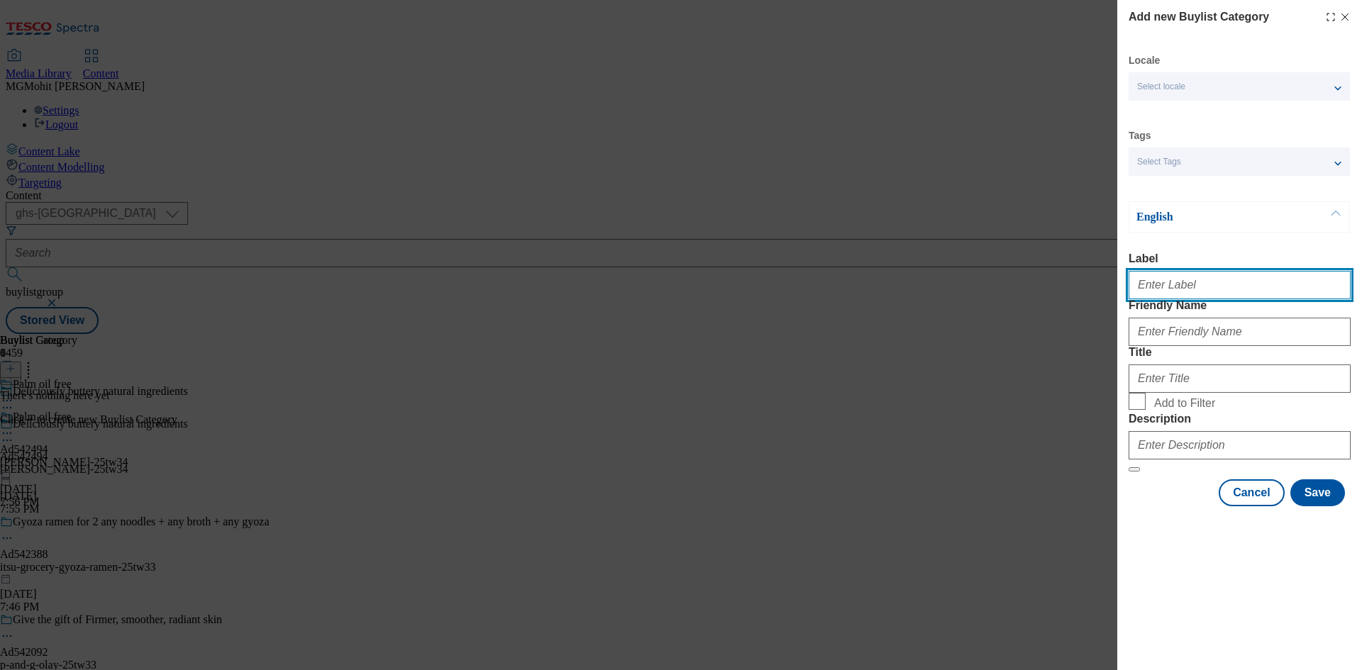
click at [1166, 284] on input "Label" at bounding box center [1240, 285] width 222 height 28
paste input "Ad542494"
type input "Ad542494"
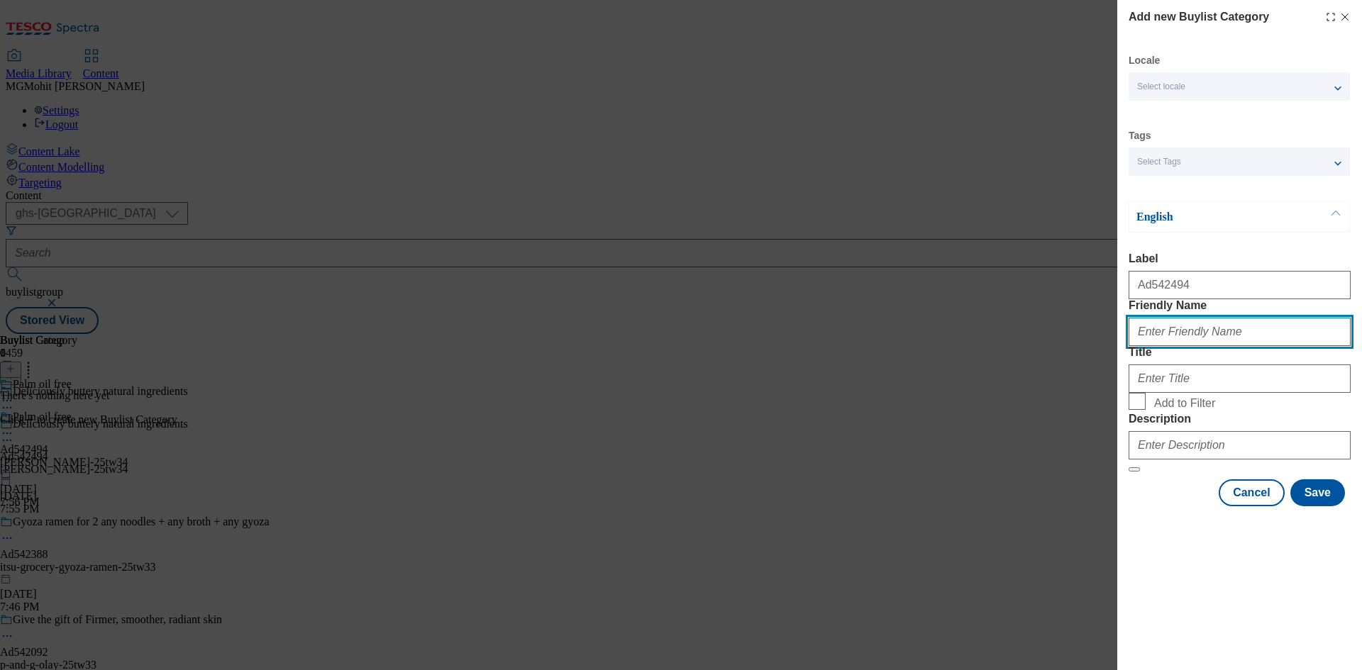
paste input "[PERSON_NAME]"
type input "[PERSON_NAME]"
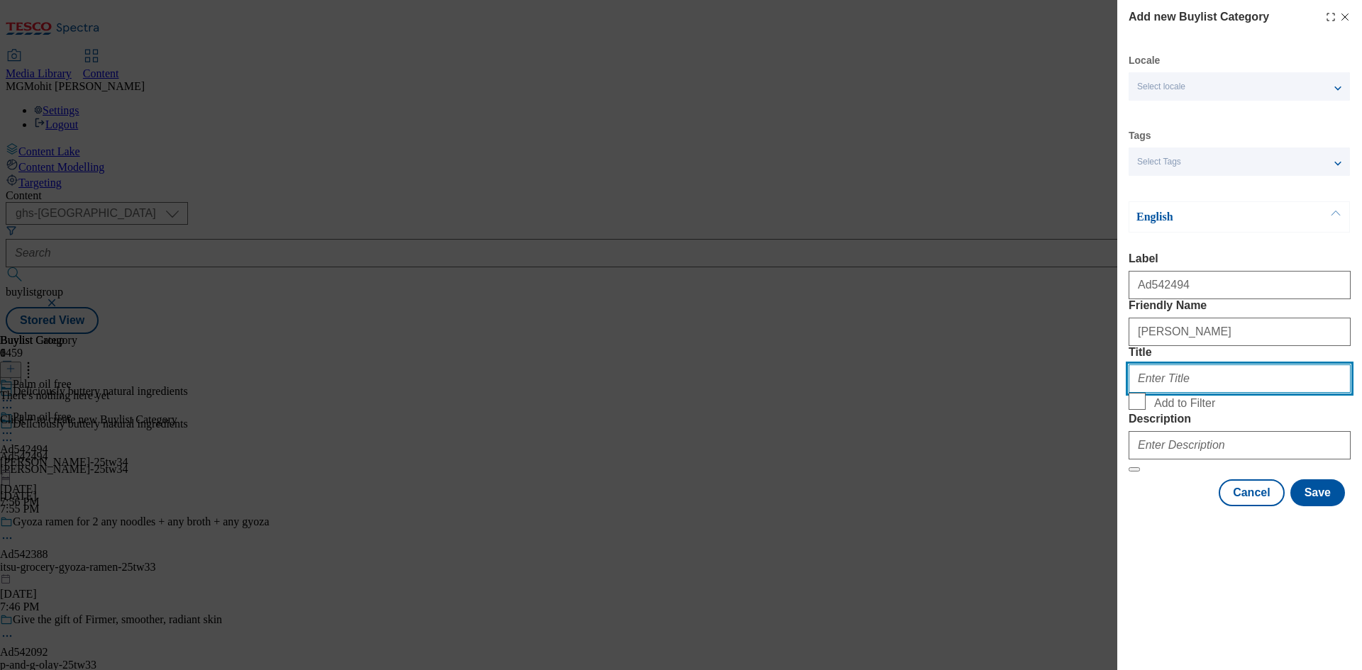
paste input "[PERSON_NAME]"
type input "[PERSON_NAME]"
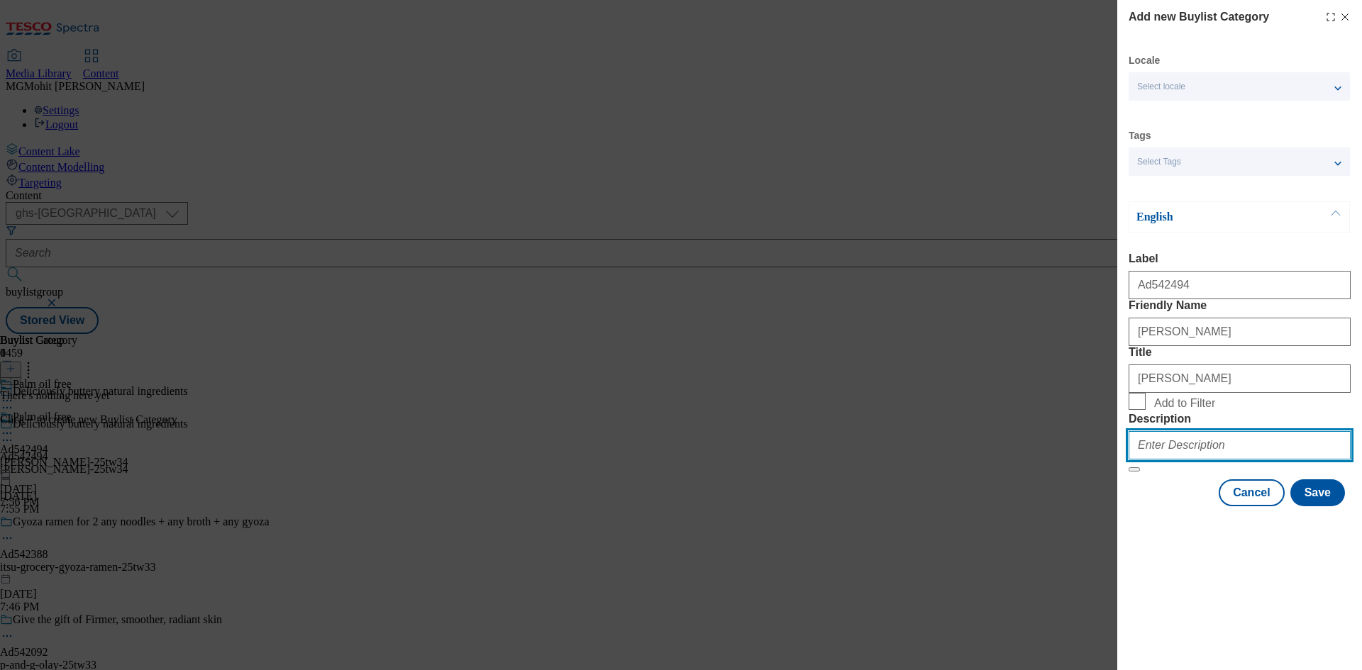
click at [1174, 460] on input "Description" at bounding box center [1240, 445] width 222 height 28
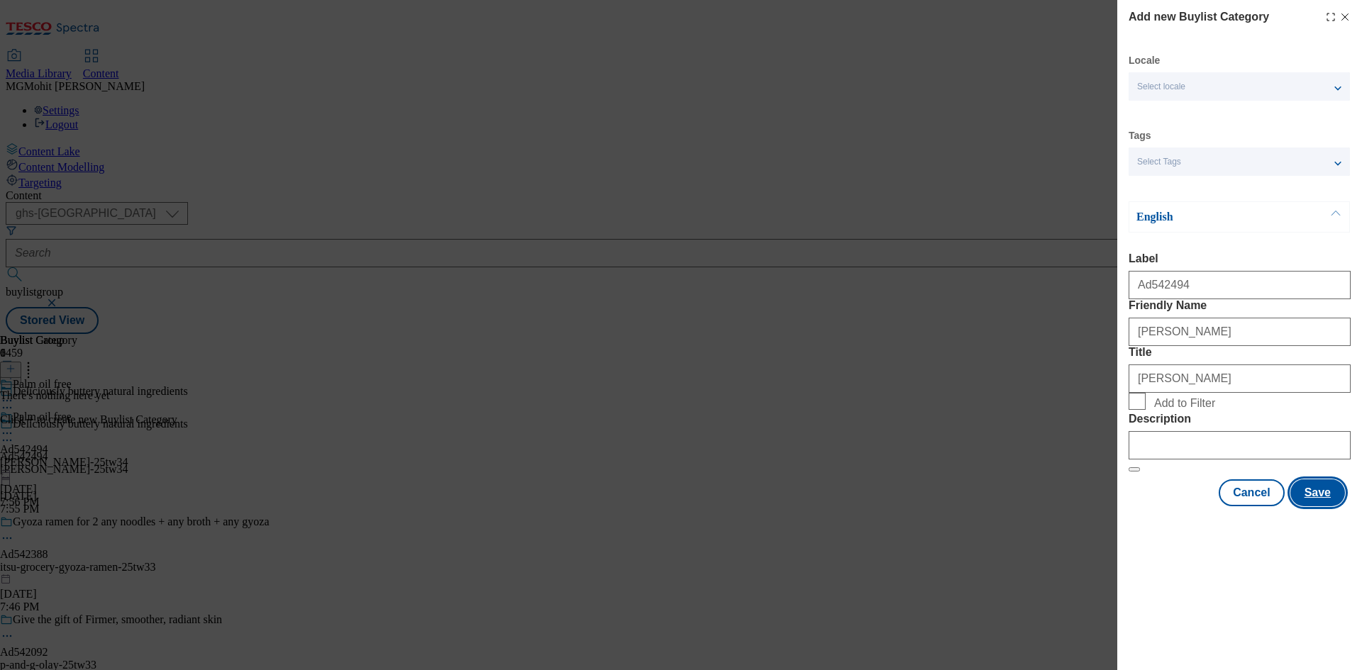
click at [1317, 507] on button "Save" at bounding box center [1318, 493] width 55 height 27
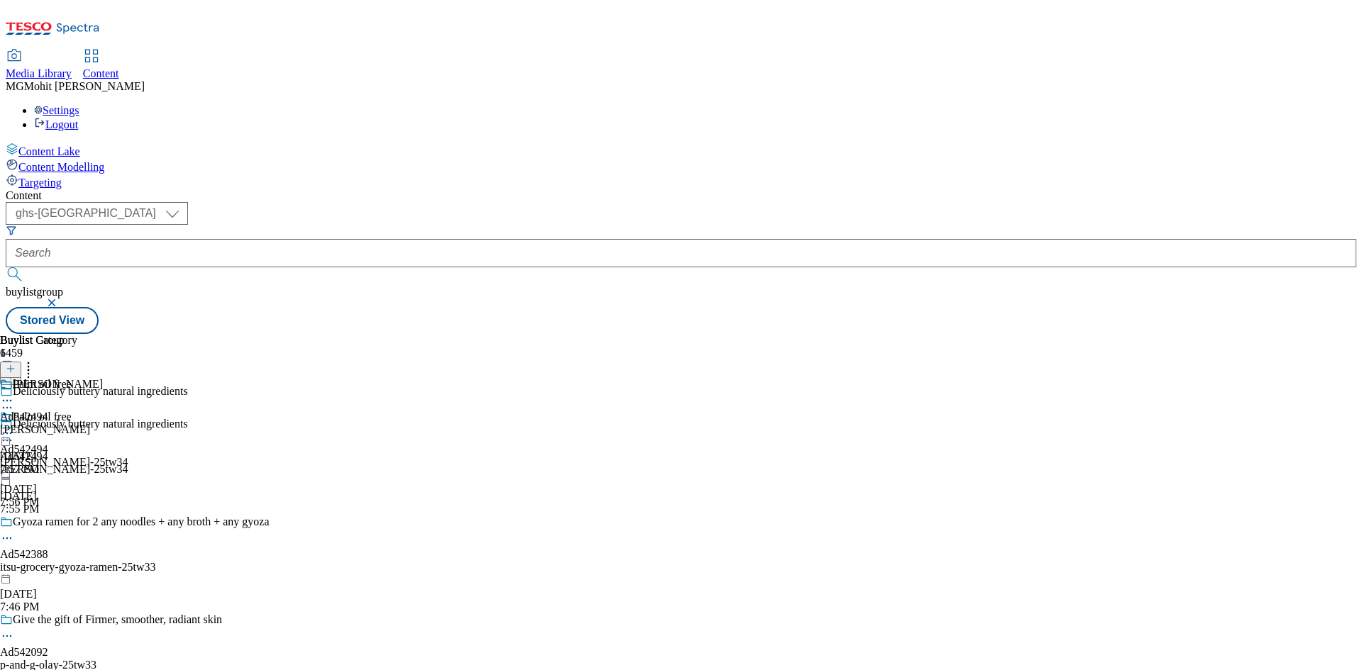
click at [103, 424] on div "[PERSON_NAME]" at bounding box center [51, 430] width 103 height 13
click at [21, 362] on button at bounding box center [10, 370] width 21 height 16
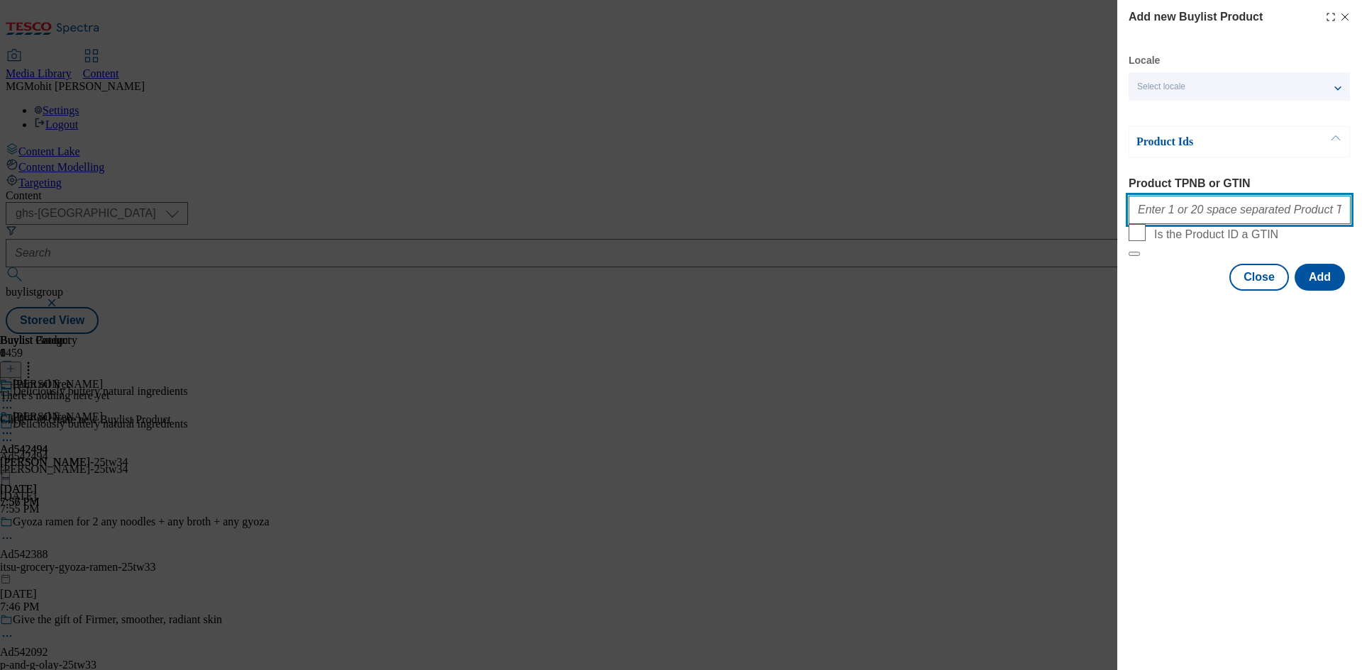
click at [1160, 210] on input "Product TPNB or GTIN" at bounding box center [1240, 210] width 222 height 28
paste input "86460971 86460965 90924694"
type input "86460971 86460965 90924694"
click at [1326, 291] on button "Add" at bounding box center [1320, 277] width 50 height 27
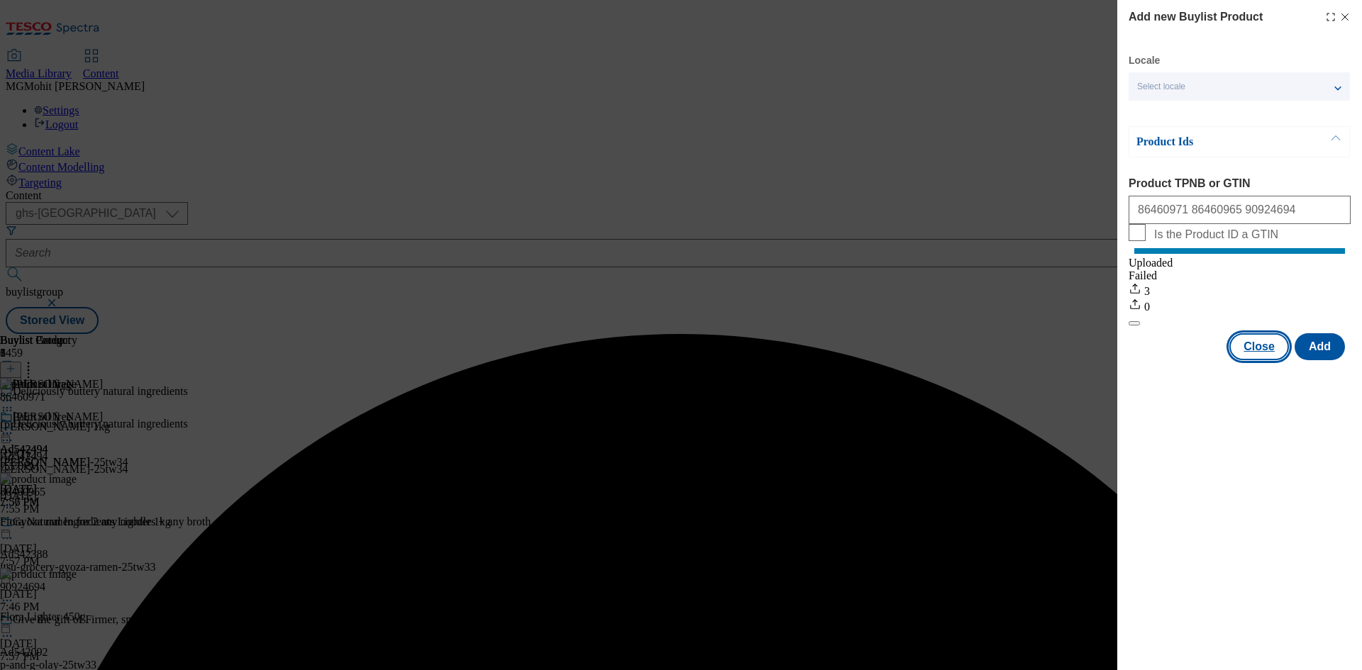
click at [1252, 360] on button "Close" at bounding box center [1260, 346] width 60 height 27
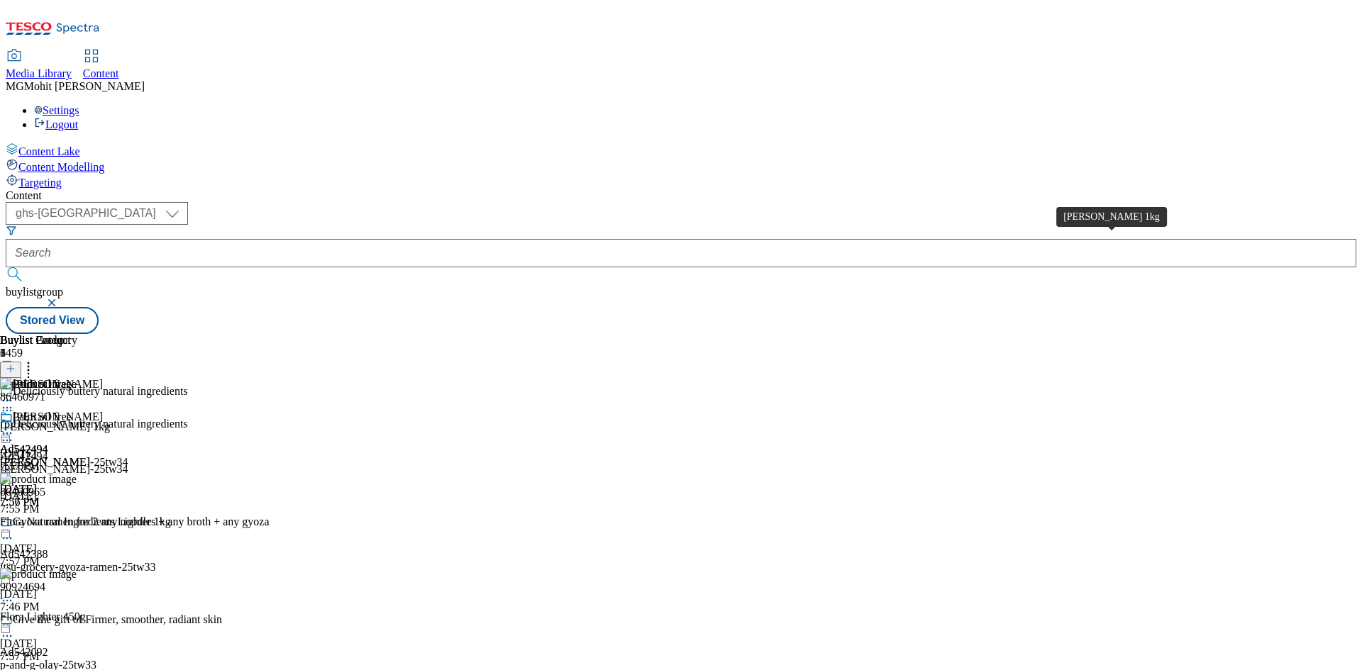
click at [110, 421] on div "[PERSON_NAME] 1kg" at bounding box center [55, 427] width 110 height 13
click at [14, 426] on icon at bounding box center [7, 433] width 14 height 14
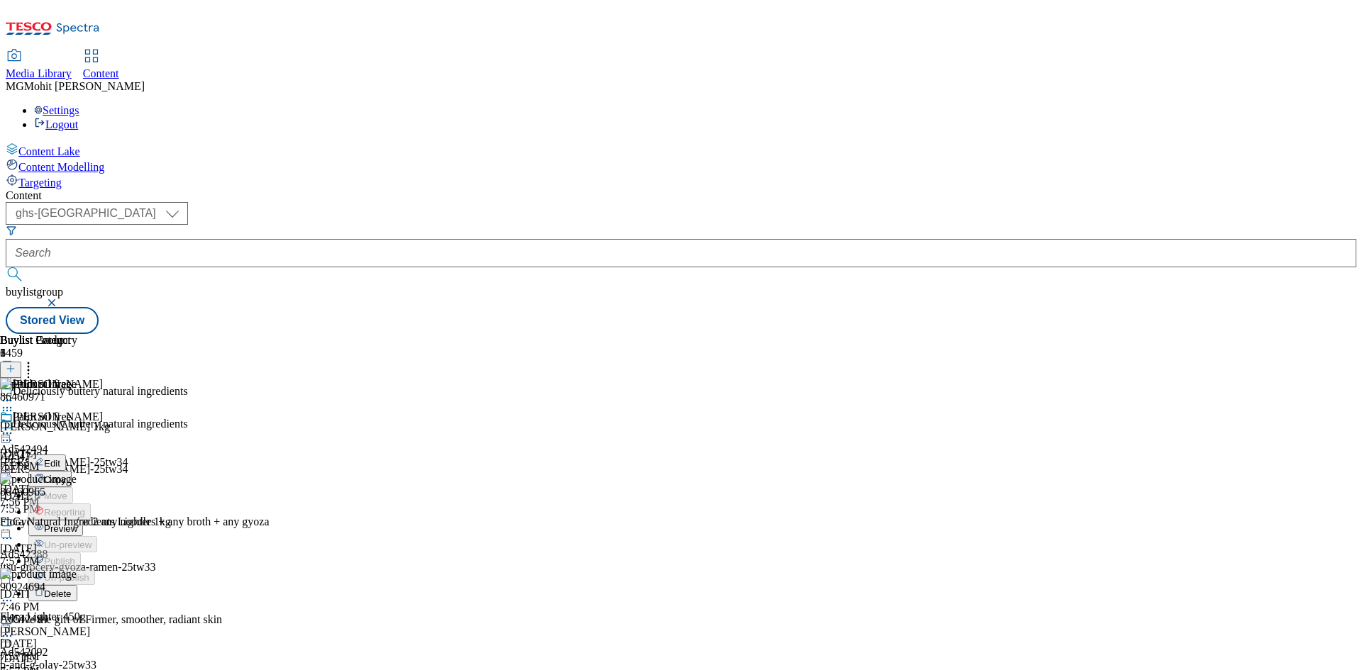
click at [66, 455] on button "Edit" at bounding box center [47, 463] width 38 height 16
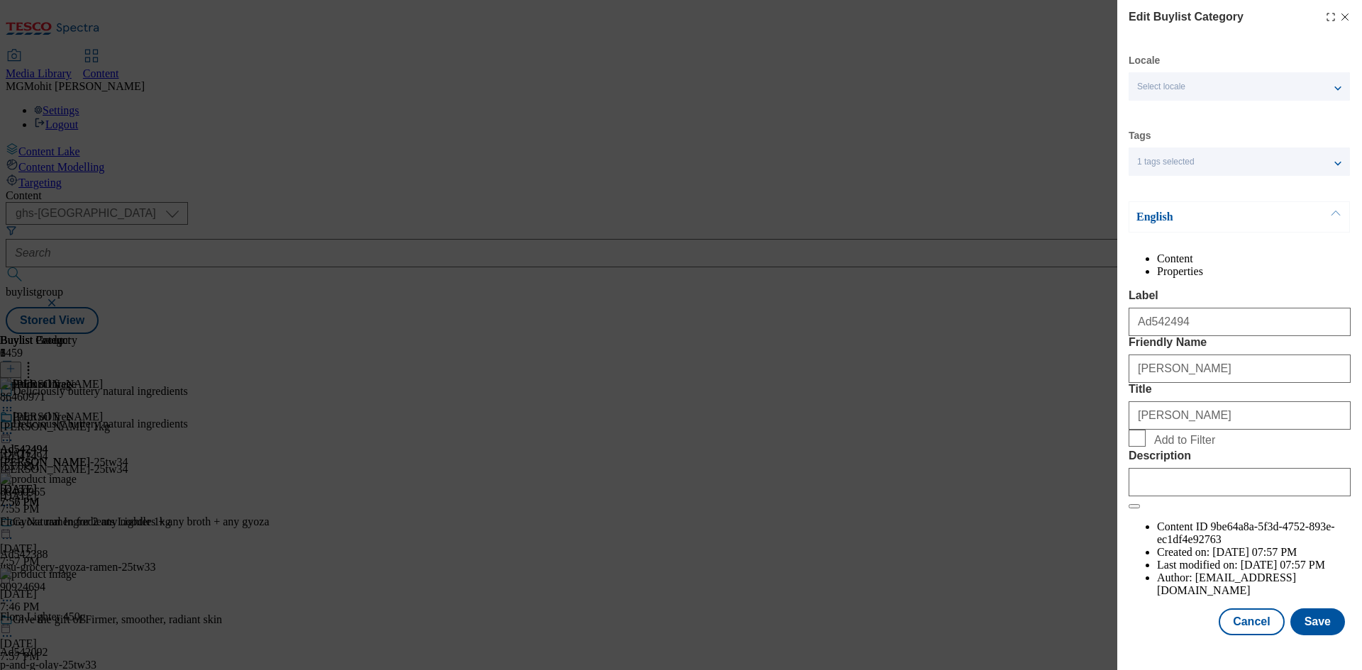
scroll to position [28, 0]
click at [1171, 497] on input "Description" at bounding box center [1240, 482] width 222 height 28
paste input "[PERSON_NAME] 1kg"
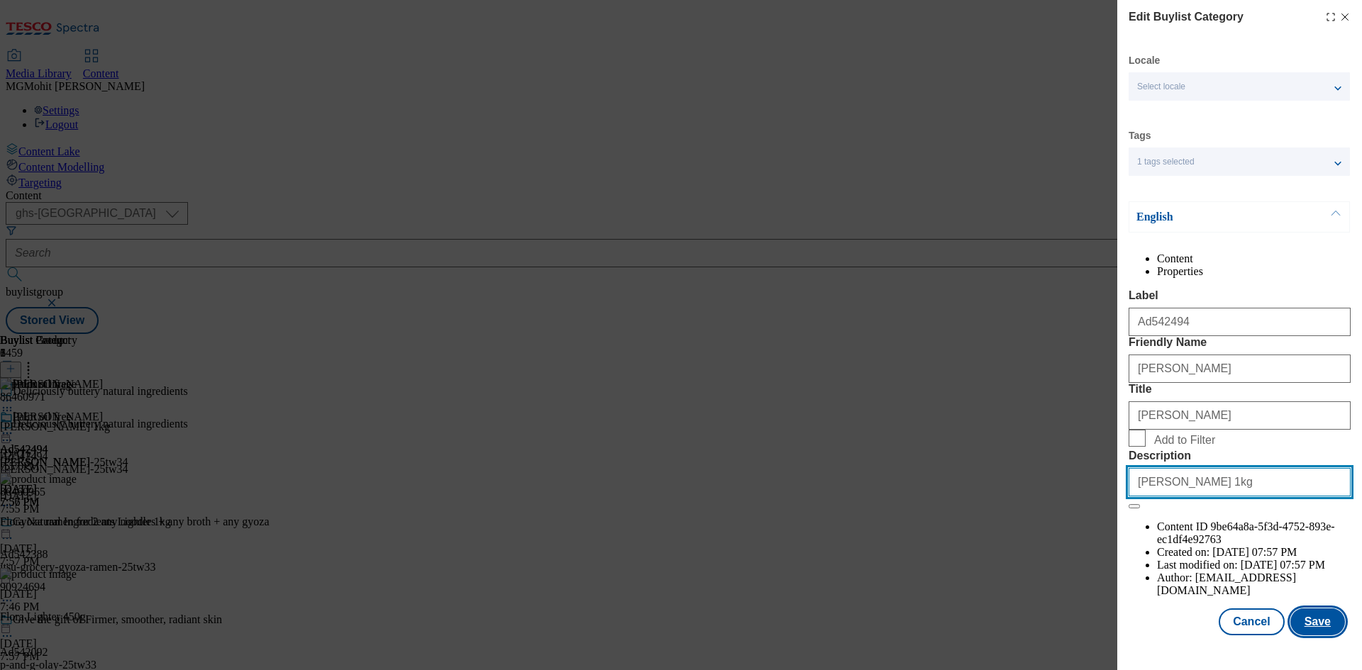
type input "[PERSON_NAME] 1kg"
click at [1305, 629] on button "Save" at bounding box center [1318, 622] width 55 height 27
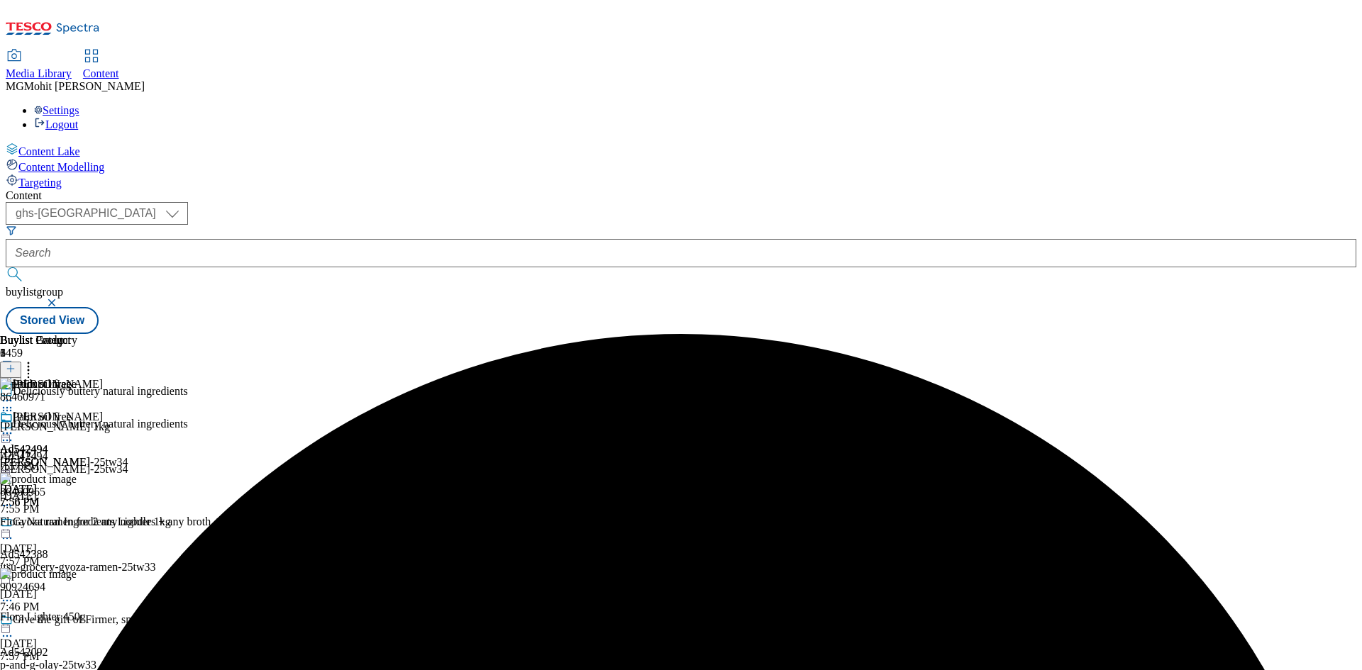
click at [14, 426] on icon at bounding box center [7, 433] width 14 height 14
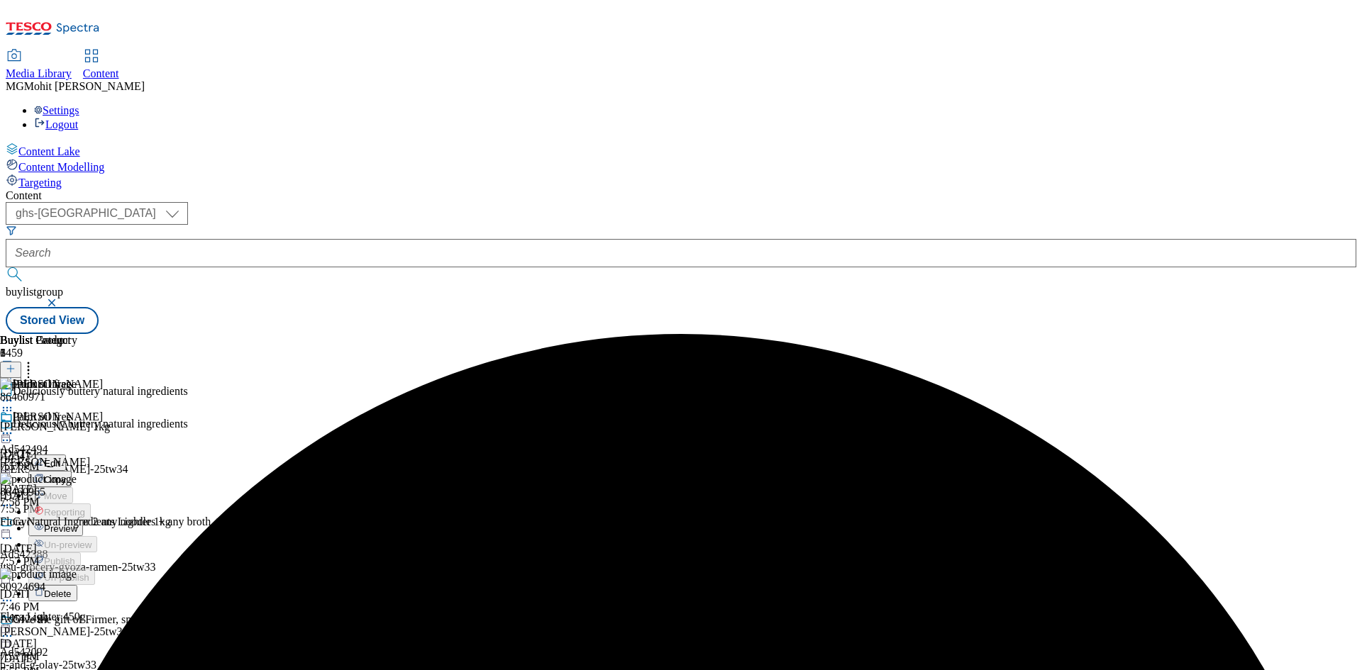
click at [60, 458] on span "Edit" at bounding box center [52, 463] width 16 height 11
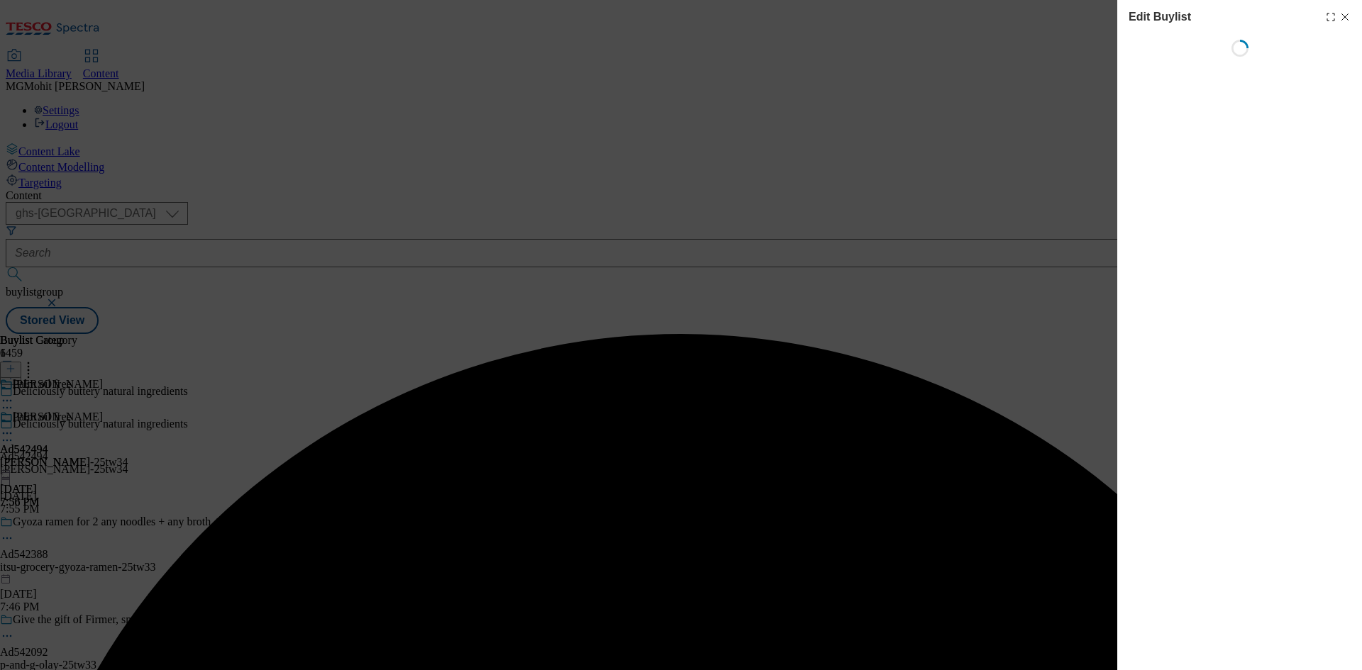
select select "tactical"
select select "supplier funded short term 1-3 weeks"
select select "dunnhumby"
select select "Banner"
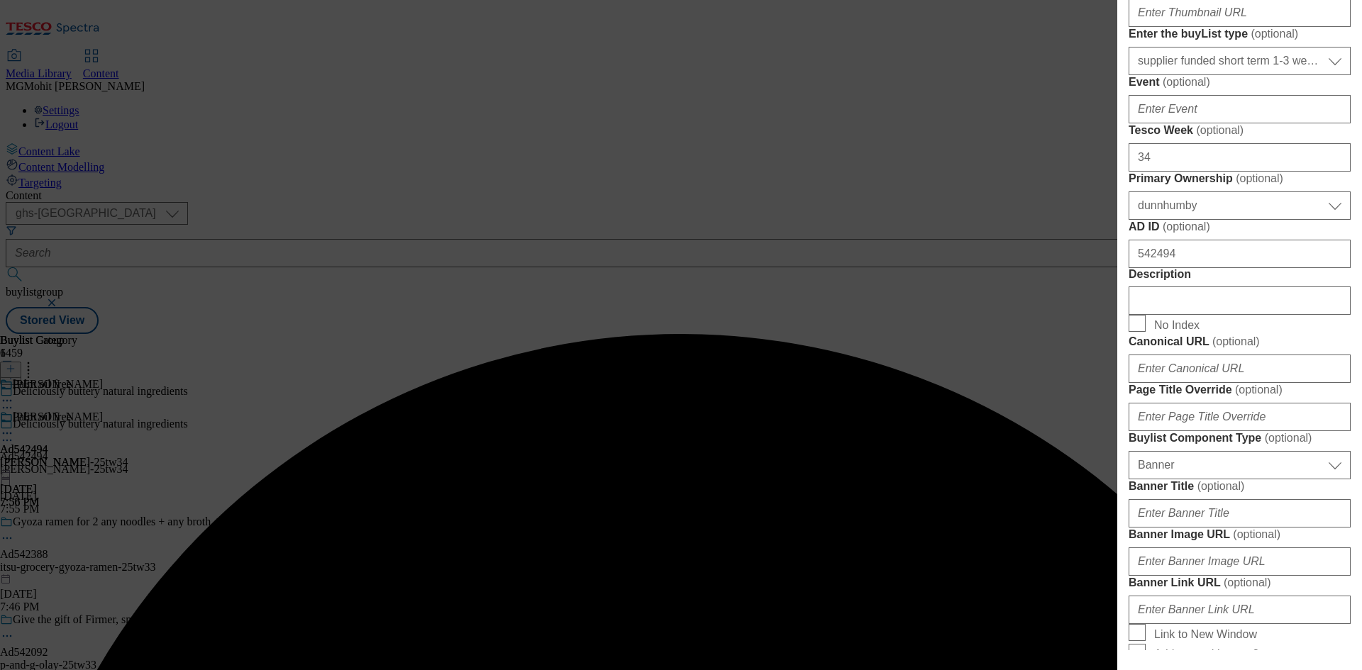
scroll to position [568, 0]
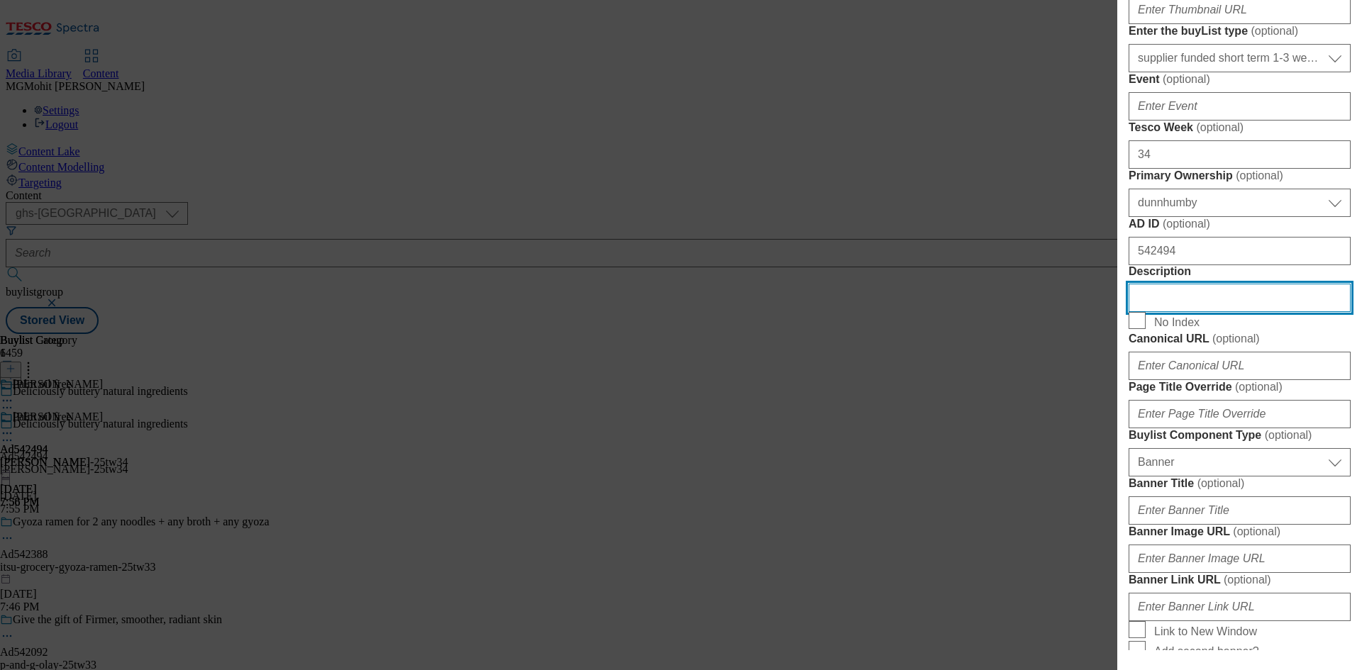
click at [1182, 312] on input "Description" at bounding box center [1240, 298] width 222 height 28
paste input "[PERSON_NAME] 1kg"
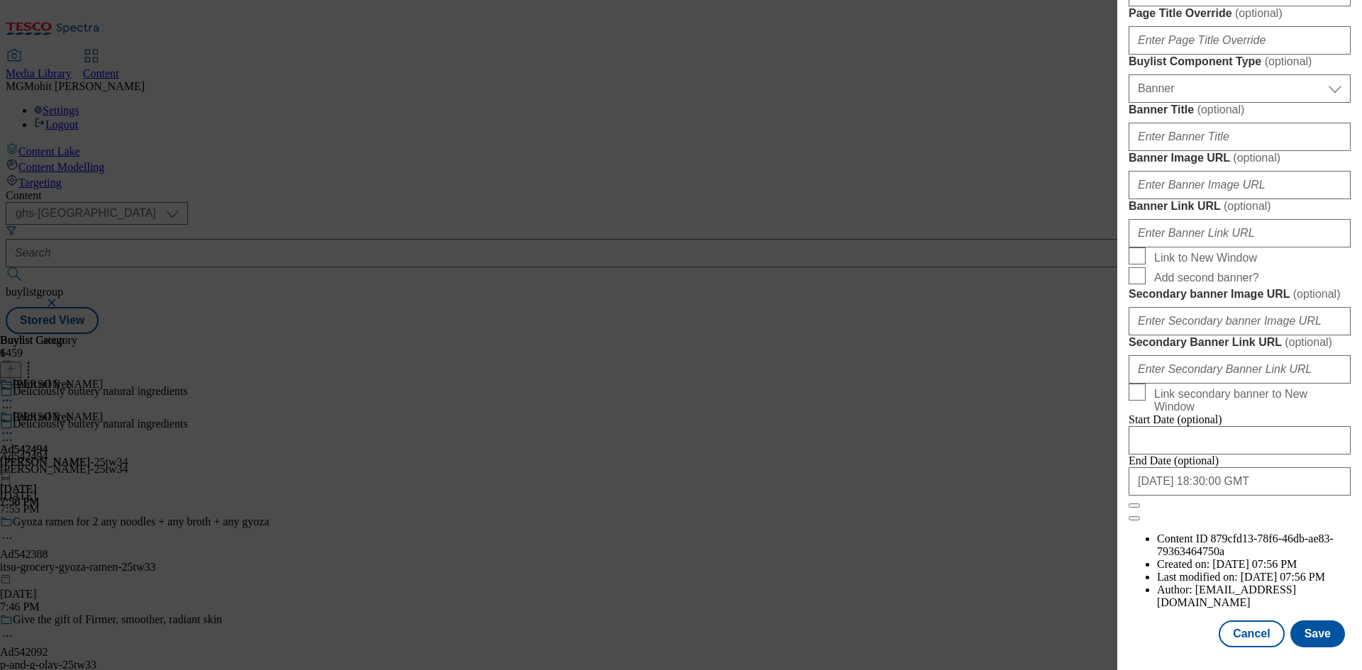
scroll to position [1469, 0]
type input "[PERSON_NAME] 1kg"
click at [1313, 621] on button "Save" at bounding box center [1318, 634] width 55 height 27
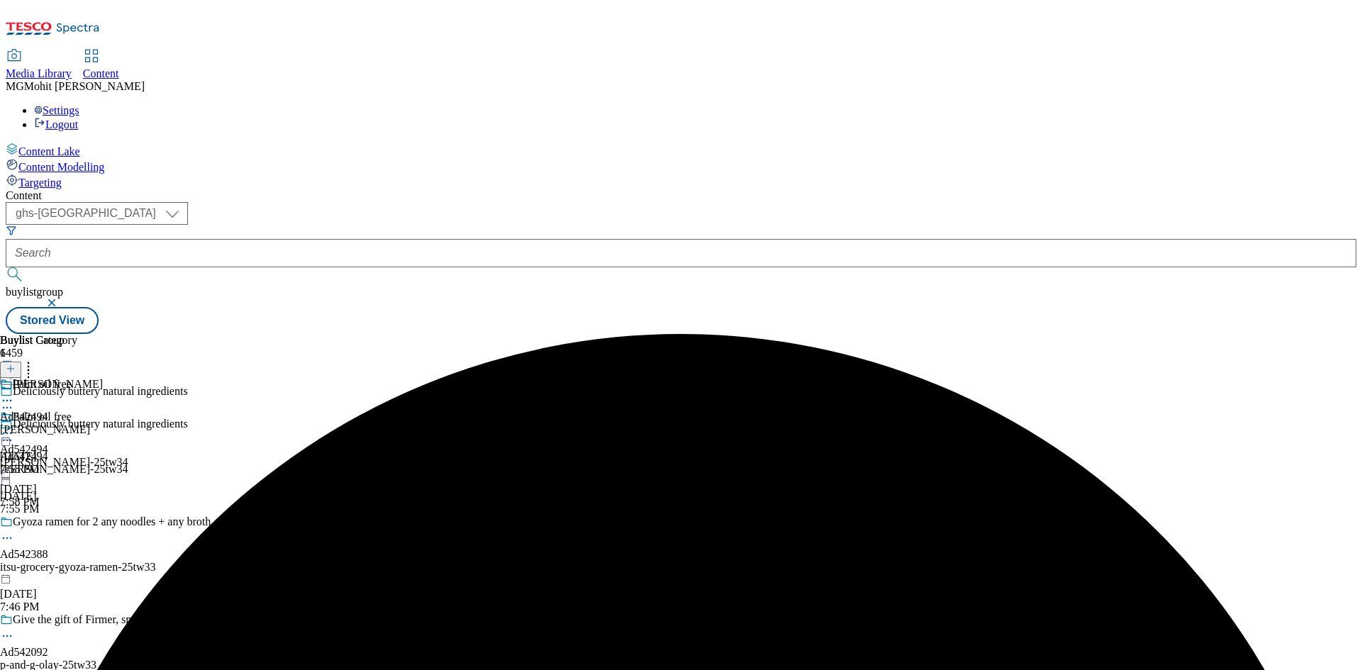
click at [14, 433] on icon at bounding box center [7, 440] width 14 height 14
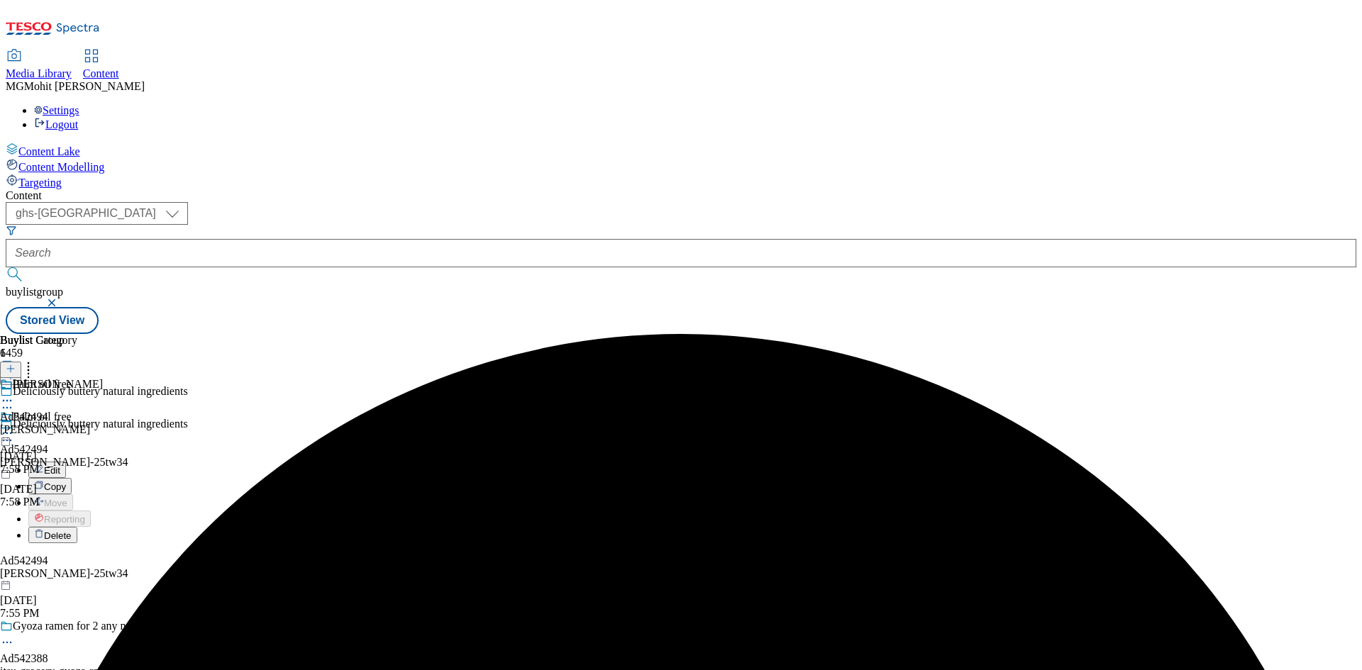
click at [60, 465] on span "Edit" at bounding box center [52, 470] width 16 height 11
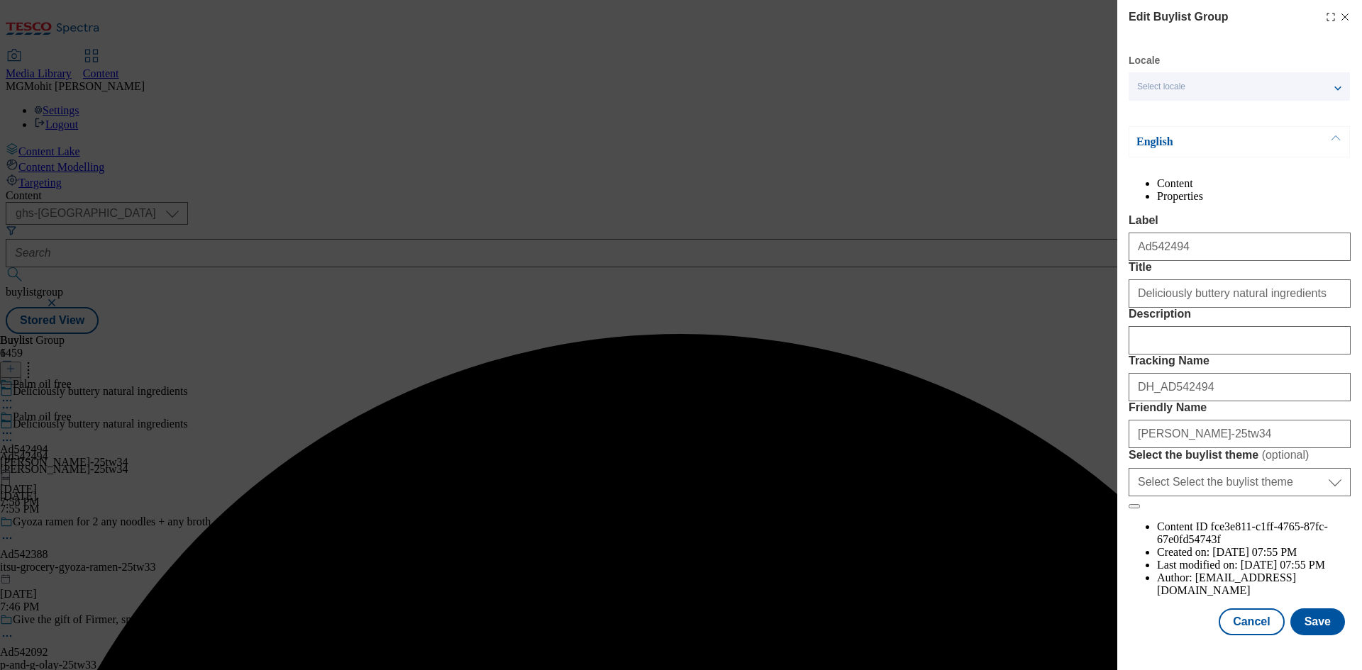
scroll to position [55, 0]
click at [1163, 355] on input "Description" at bounding box center [1240, 340] width 222 height 28
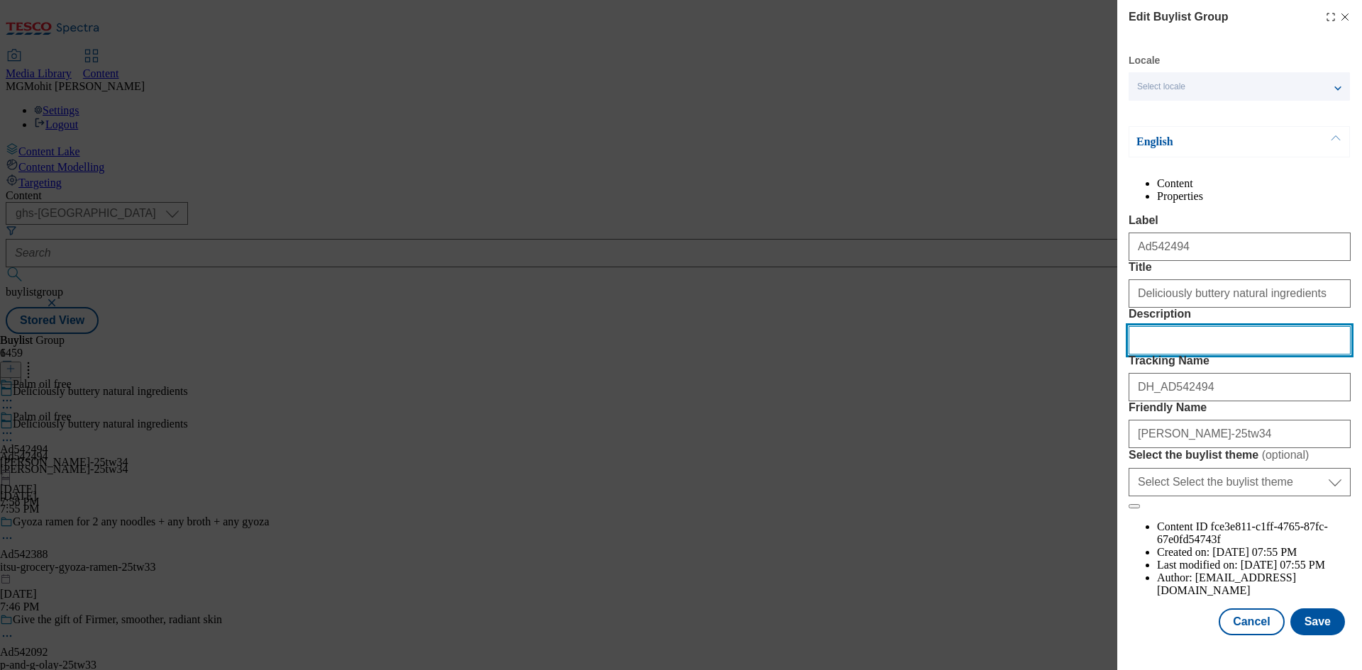
paste input "[PERSON_NAME] 1kg"
type input "[PERSON_NAME] 1kg"
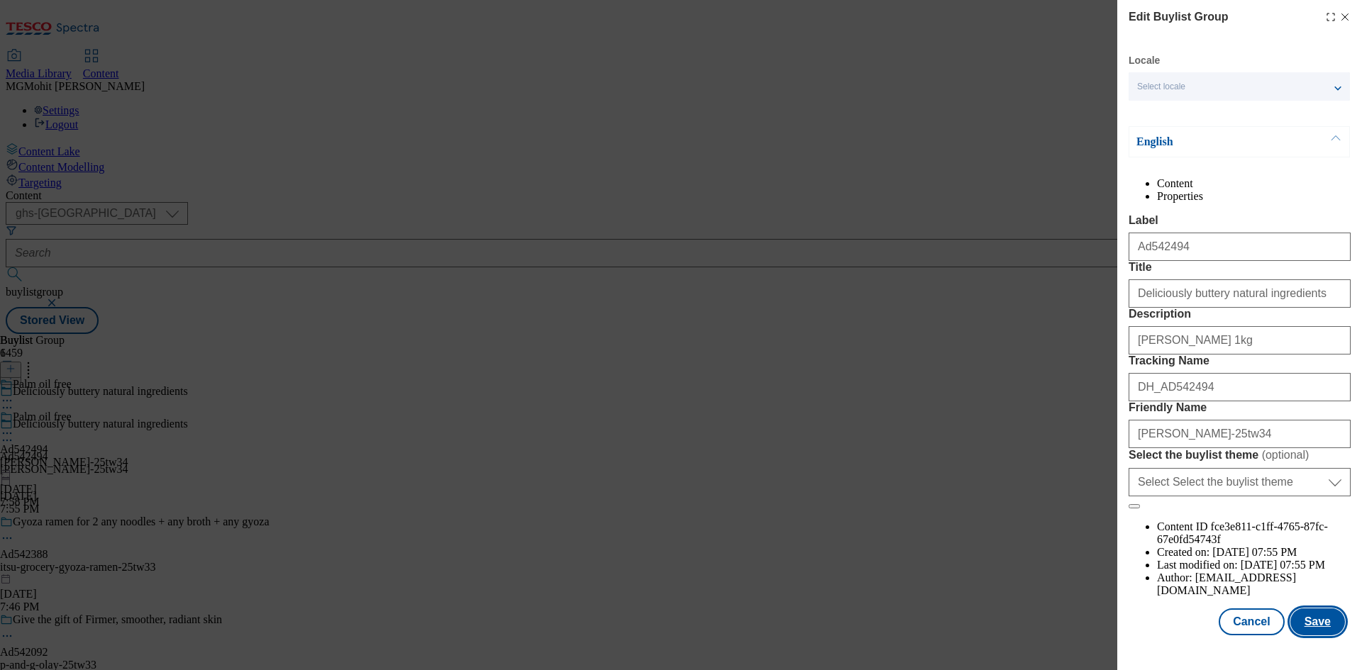
click at [1307, 631] on button "Save" at bounding box center [1318, 622] width 55 height 27
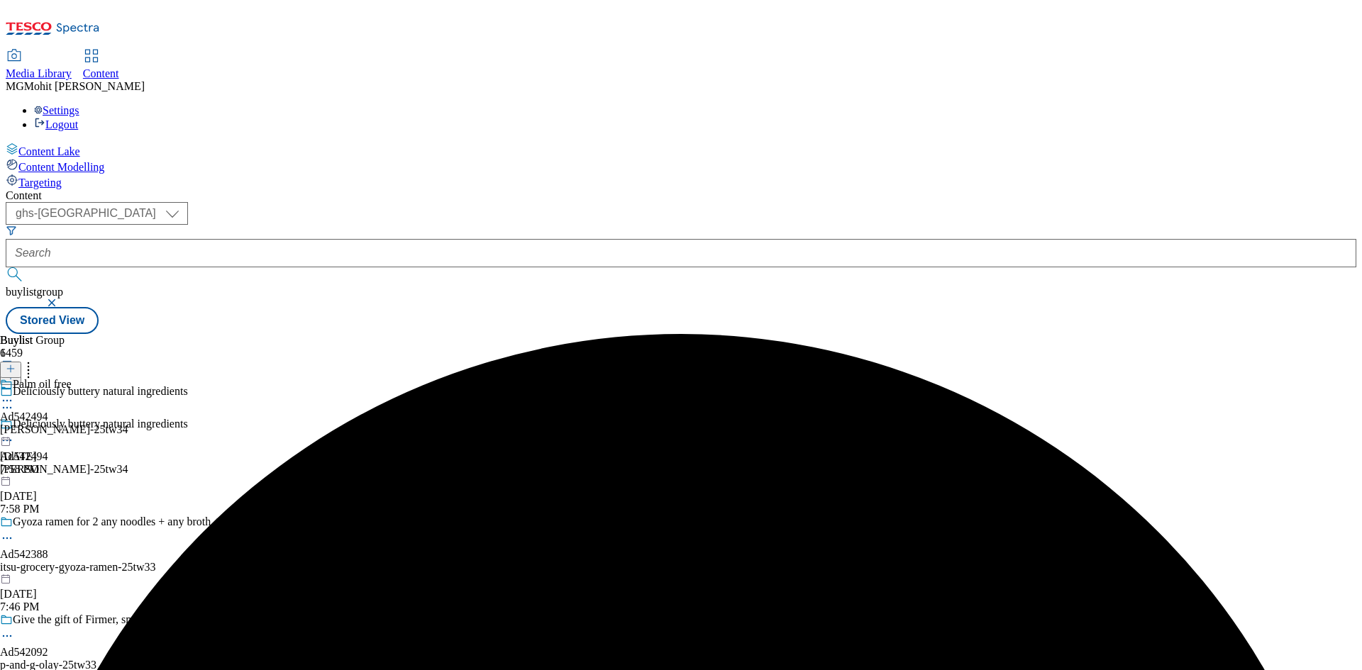
click at [14, 394] on icon at bounding box center [7, 401] width 14 height 14
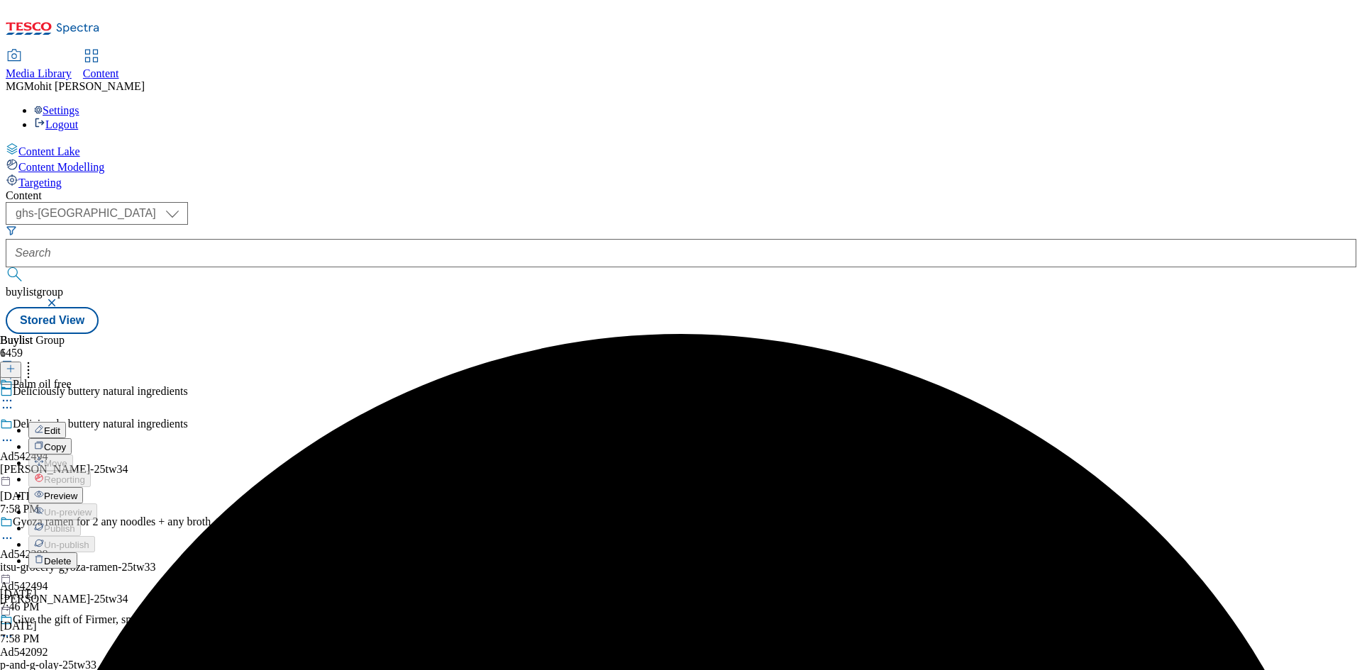
click at [77, 491] on span "Preview" at bounding box center [60, 496] width 33 height 11
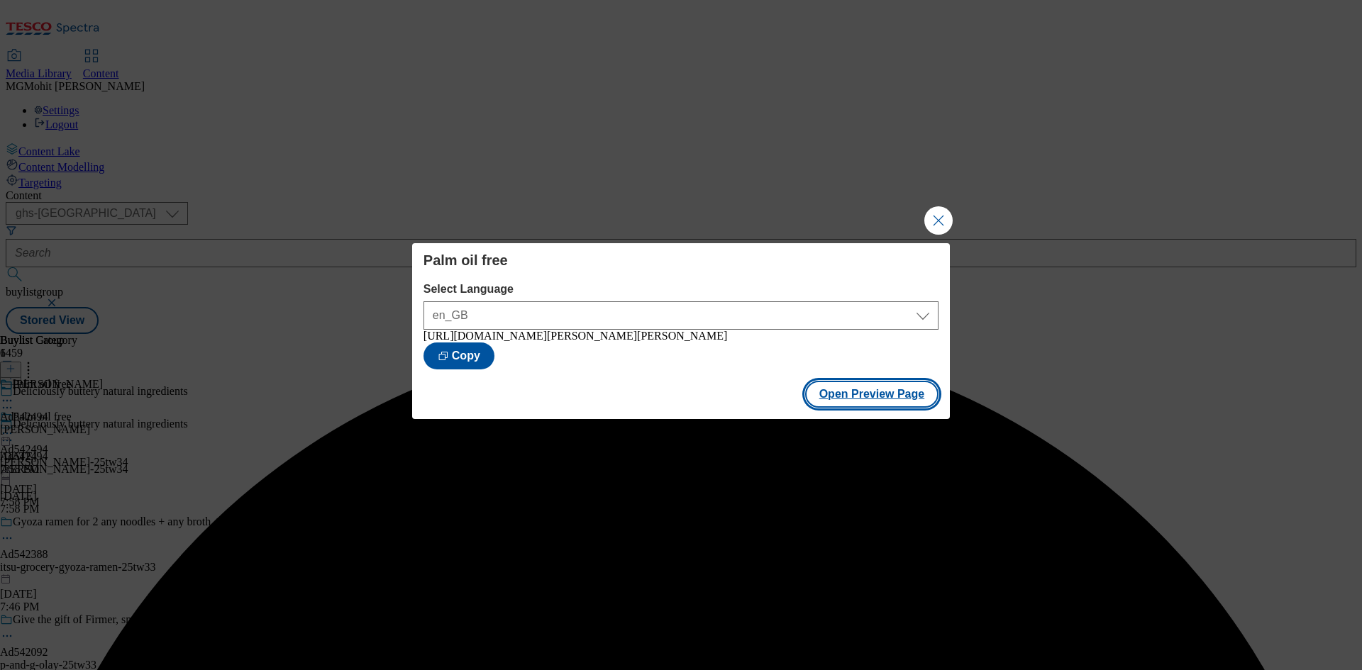
click at [849, 403] on button "Open Preview Page" at bounding box center [872, 394] width 134 height 27
click at [934, 212] on button "Close Modal" at bounding box center [938, 220] width 28 height 28
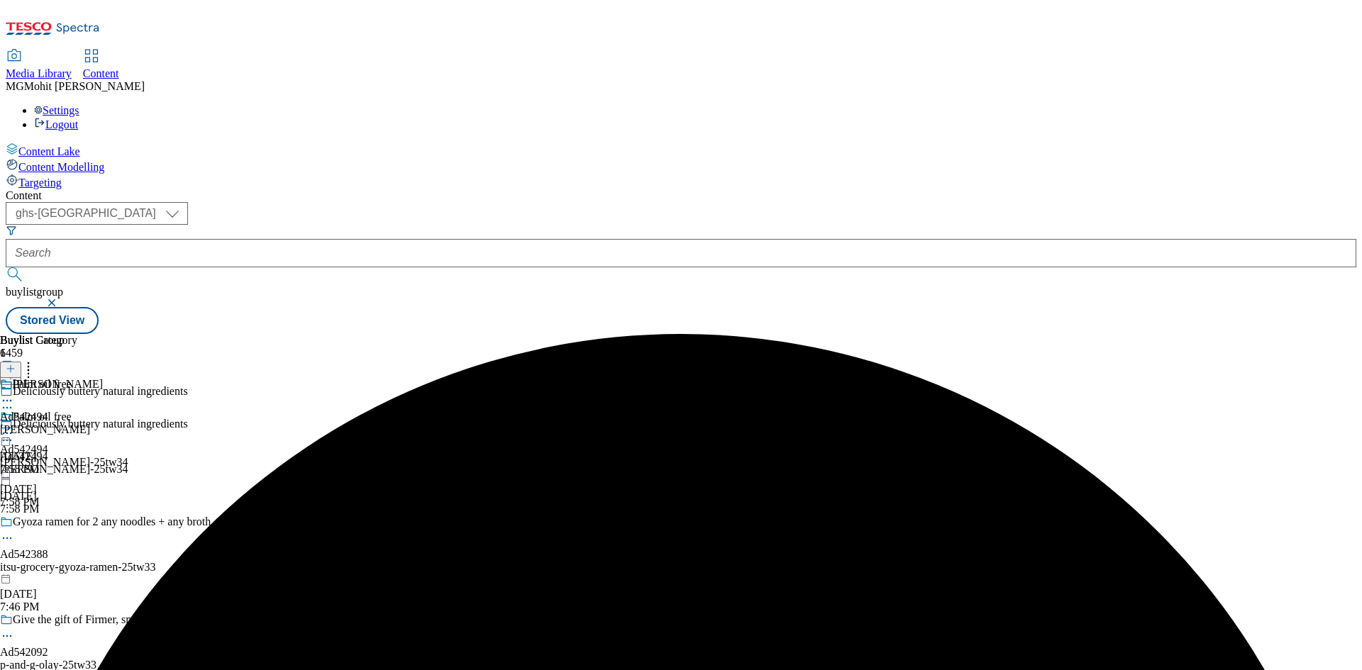
click at [14, 426] on icon at bounding box center [7, 433] width 14 height 14
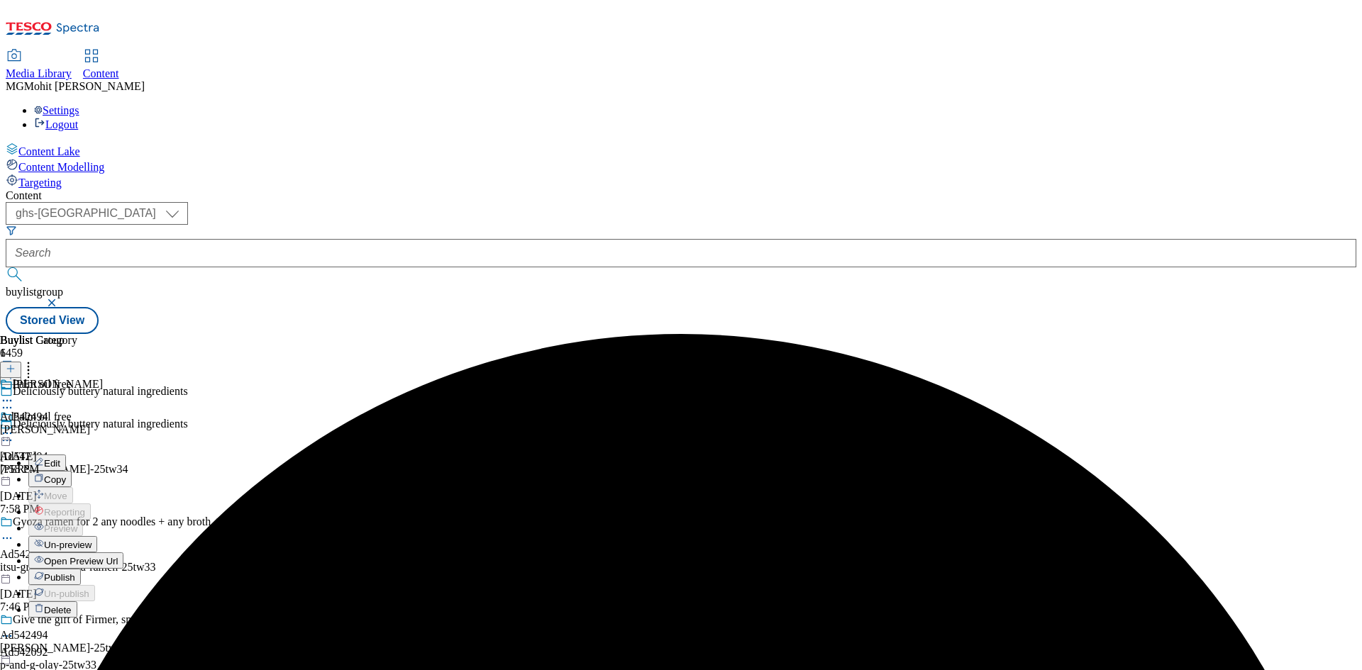
click at [75, 573] on span "Publish" at bounding box center [59, 578] width 31 height 11
